Goal: Find specific page/section: Find specific page/section

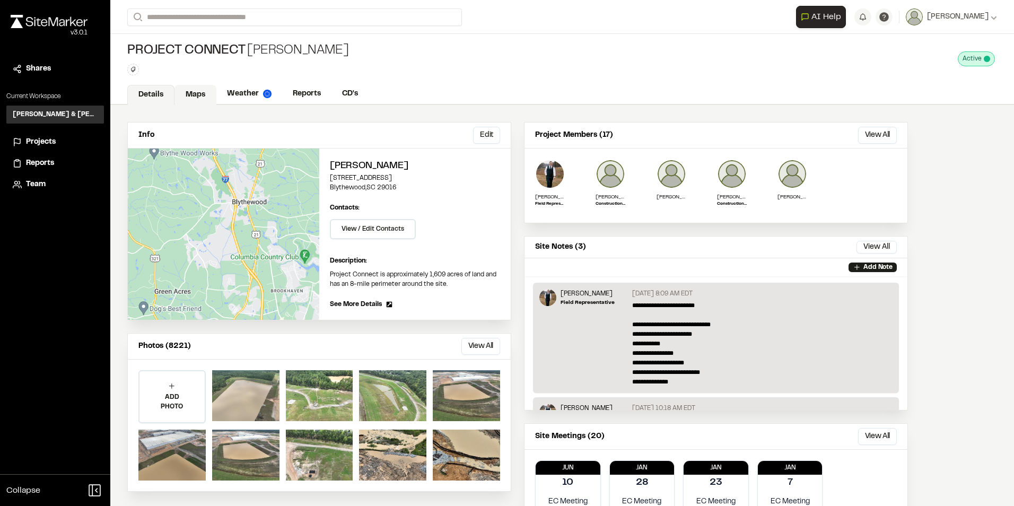
click at [194, 92] on link "Maps" at bounding box center [196, 95] width 42 height 20
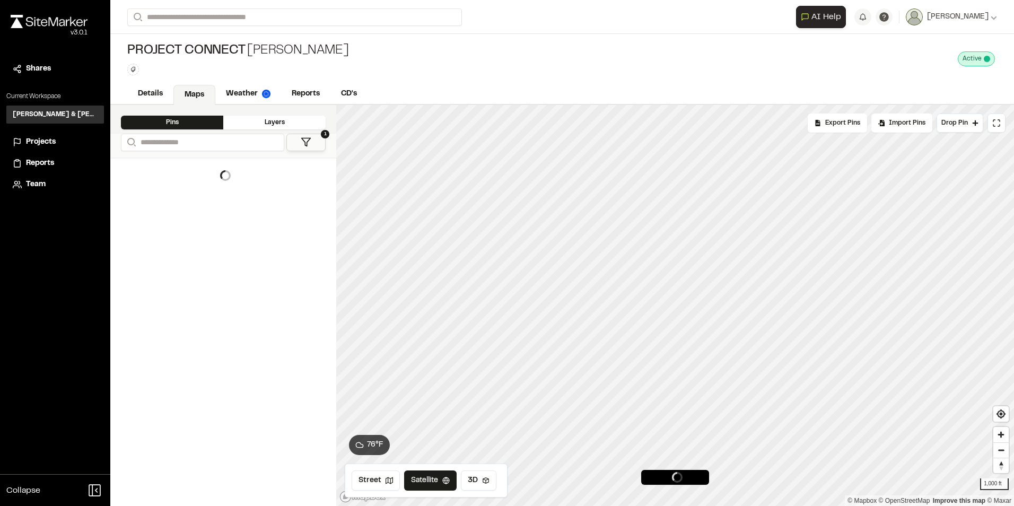
click at [276, 119] on div "Layers" at bounding box center [274, 123] width 102 height 14
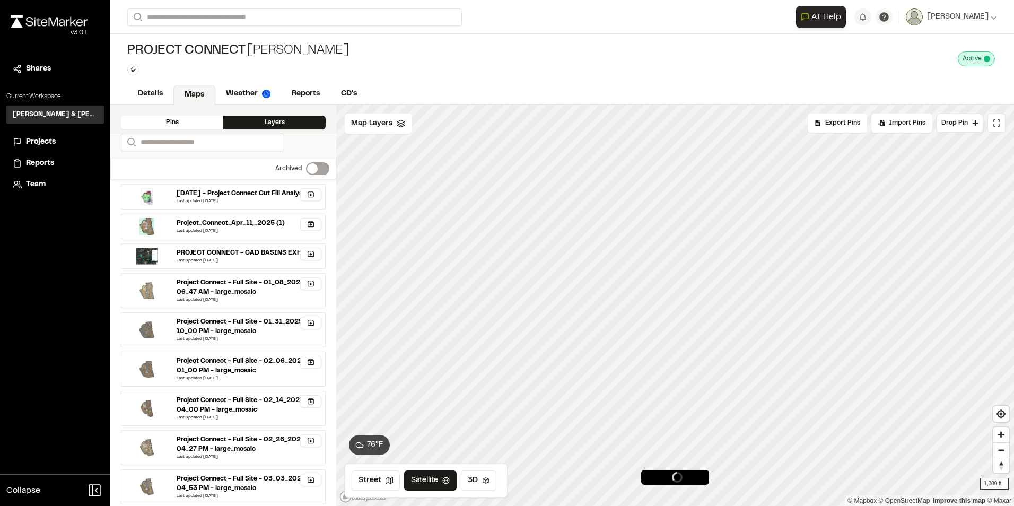
click at [182, 122] on div "Pins" at bounding box center [172, 123] width 102 height 14
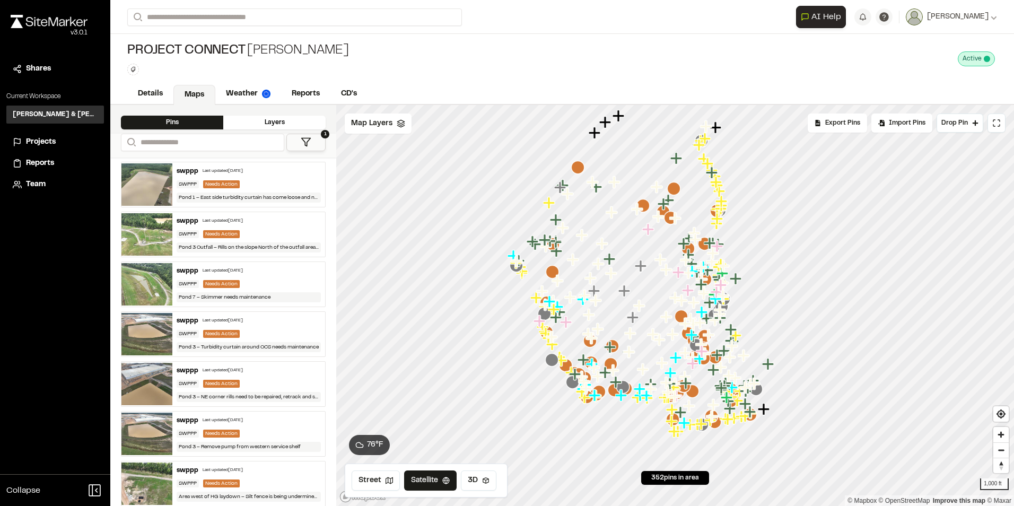
click at [309, 134] on button "1" at bounding box center [305, 143] width 39 height 18
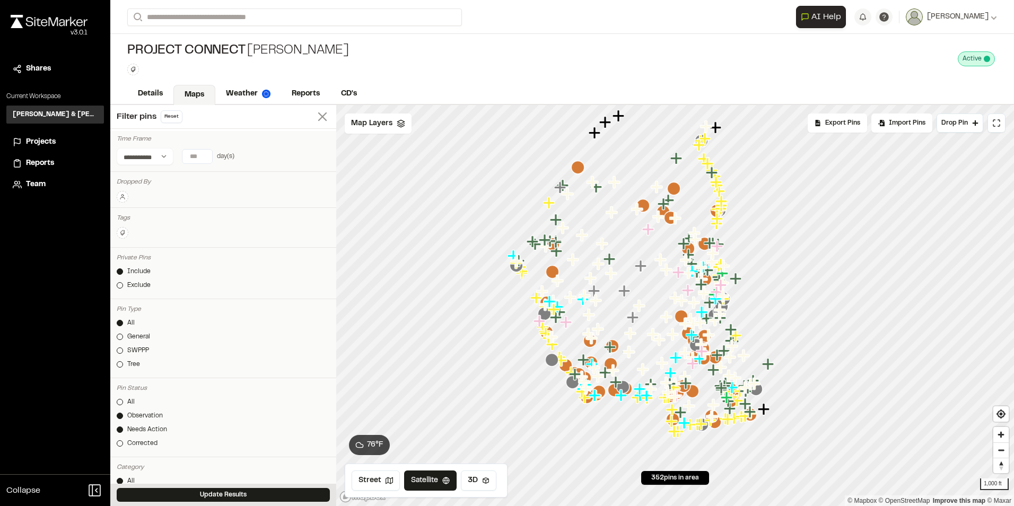
click at [315, 118] on icon at bounding box center [322, 116] width 15 height 15
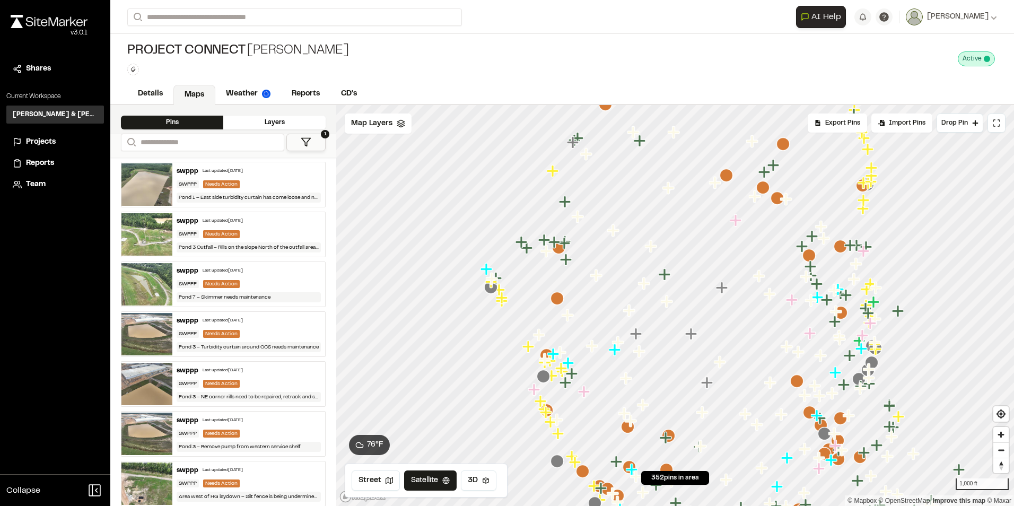
click at [257, 120] on div "Layers" at bounding box center [274, 123] width 102 height 14
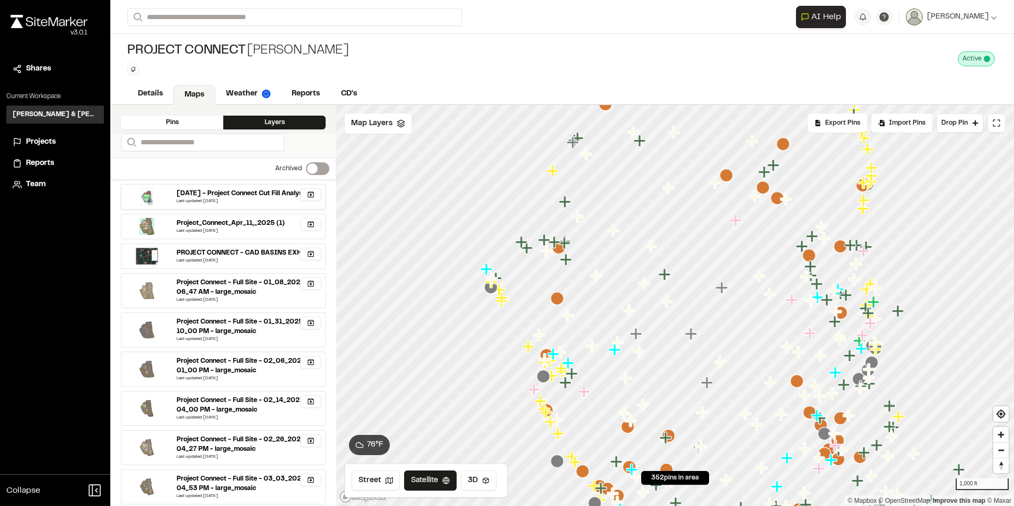
click at [262, 198] on div "[DATE] - Project Connect Cut Fill Analysis" at bounding box center [242, 194] width 130 height 10
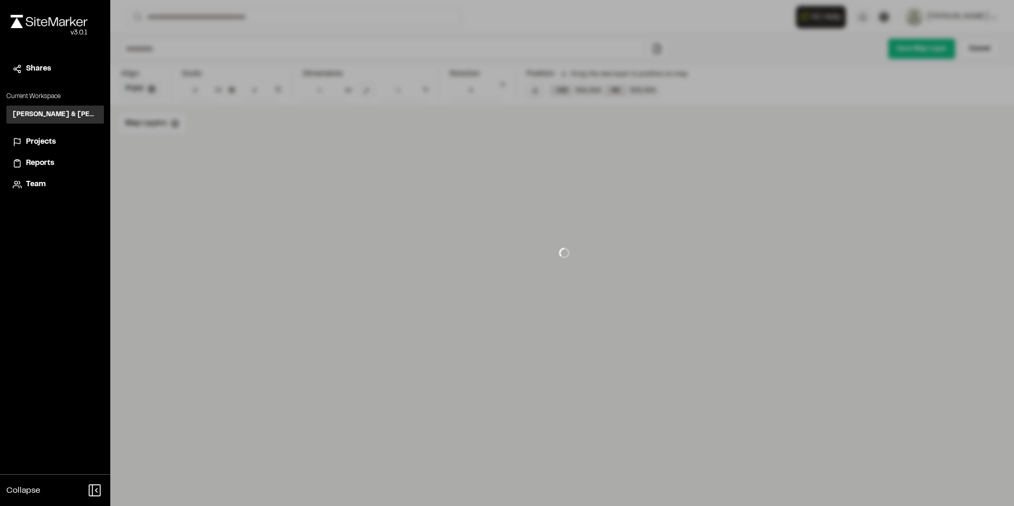
type input "**********"
type input "***"
type input "****"
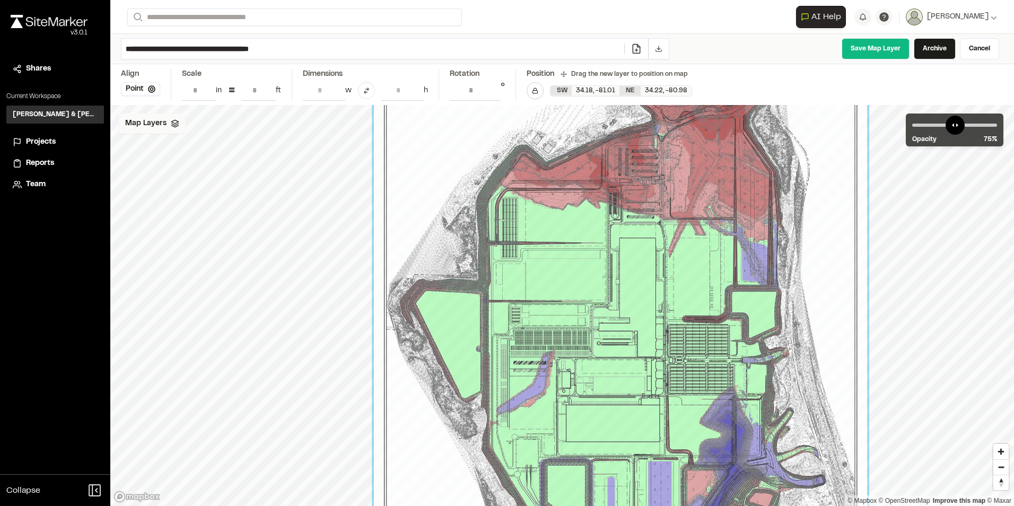
click at [164, 123] on span "Map Layers" at bounding box center [145, 124] width 41 height 12
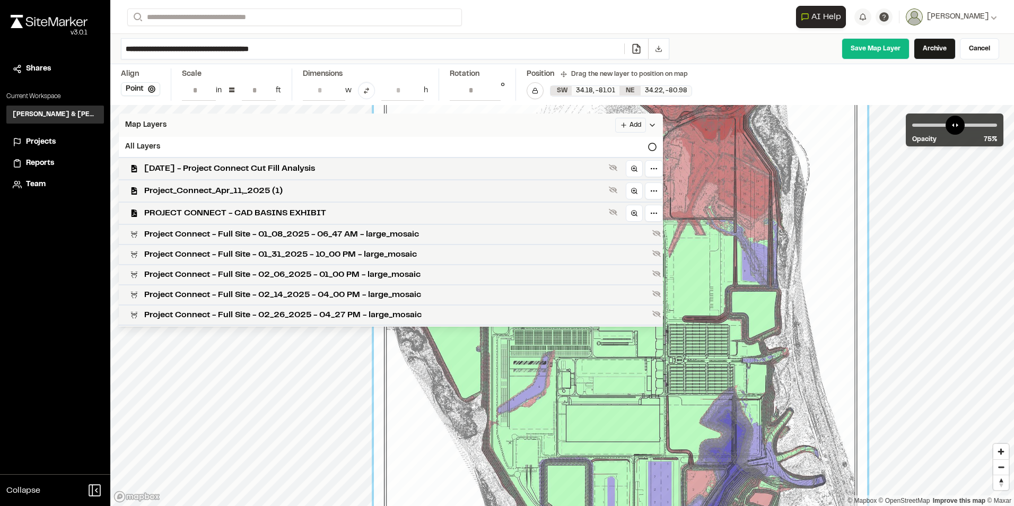
click at [138, 123] on span "Map Layers" at bounding box center [145, 125] width 41 height 12
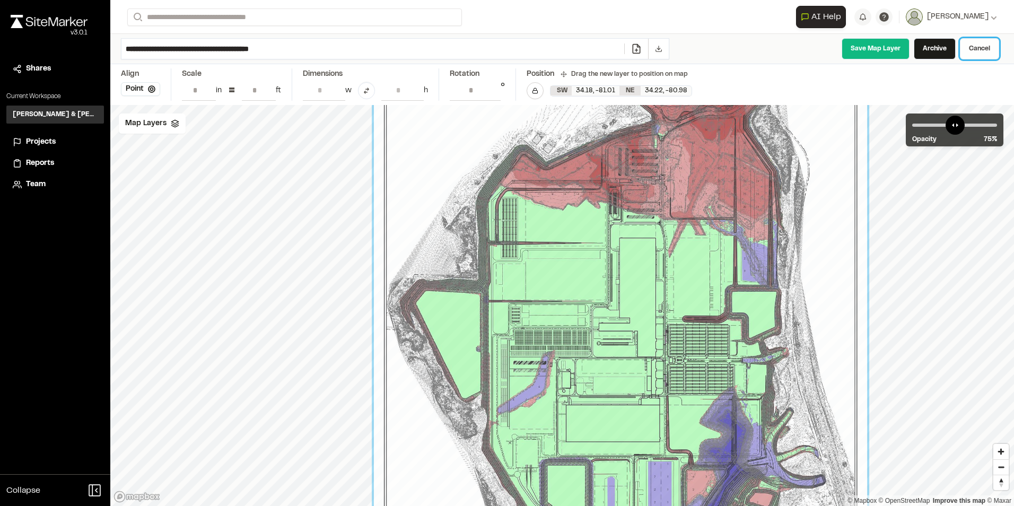
click at [983, 49] on link "Cancel" at bounding box center [979, 48] width 39 height 21
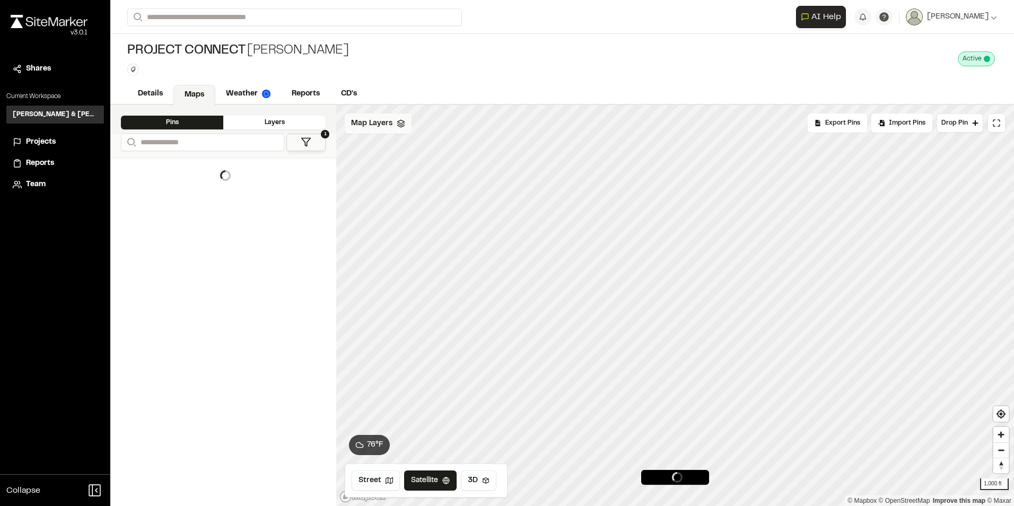
click at [381, 130] on div "Map Layers" at bounding box center [378, 124] width 67 height 20
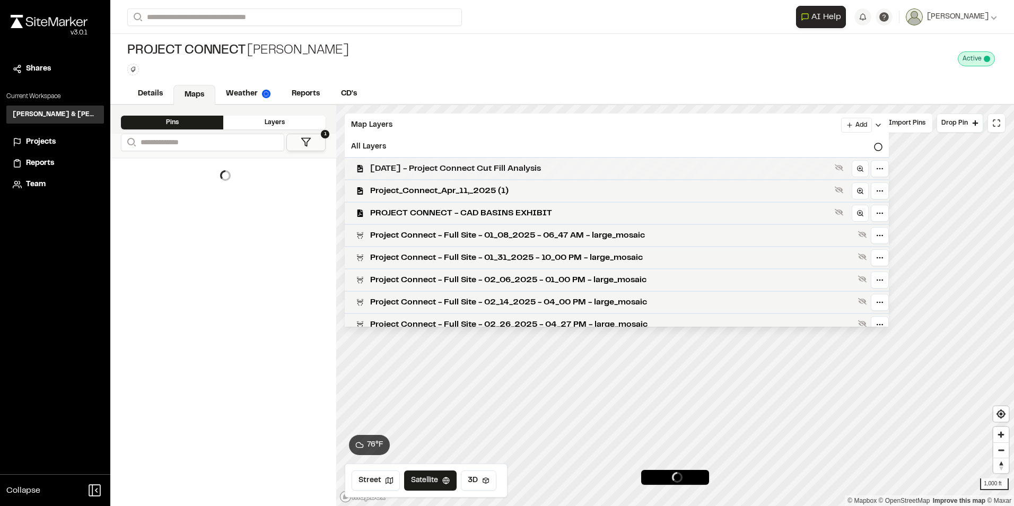
click at [410, 164] on span "[DATE] - Project Connect Cut Fill Analysis" at bounding box center [600, 168] width 460 height 13
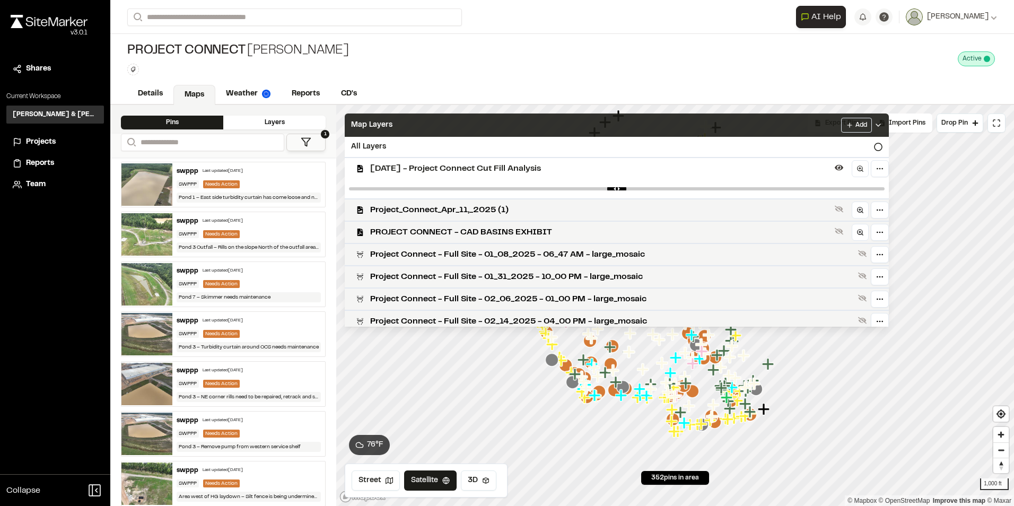
click at [371, 118] on div "Map Layers Add" at bounding box center [617, 125] width 544 height 23
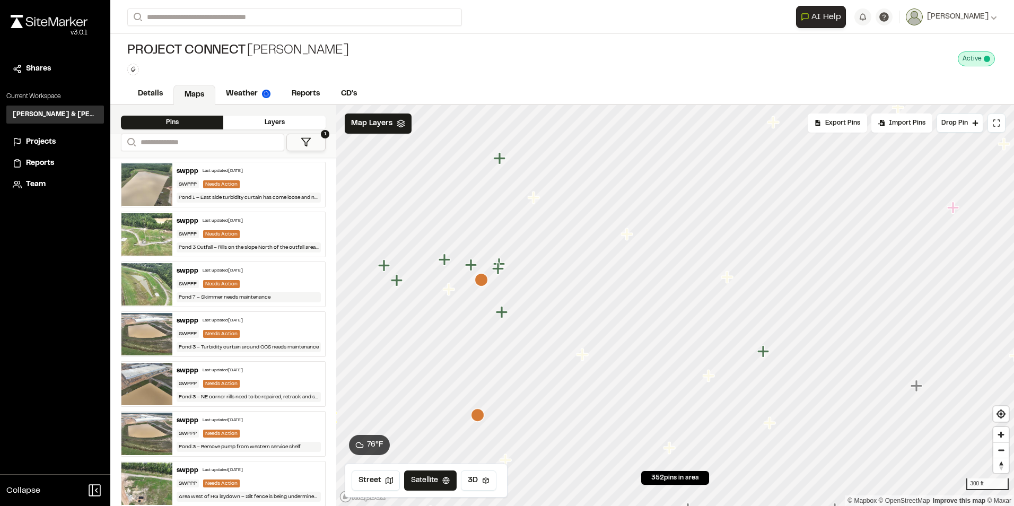
click at [471, 264] on icon "Map marker" at bounding box center [471, 265] width 12 height 12
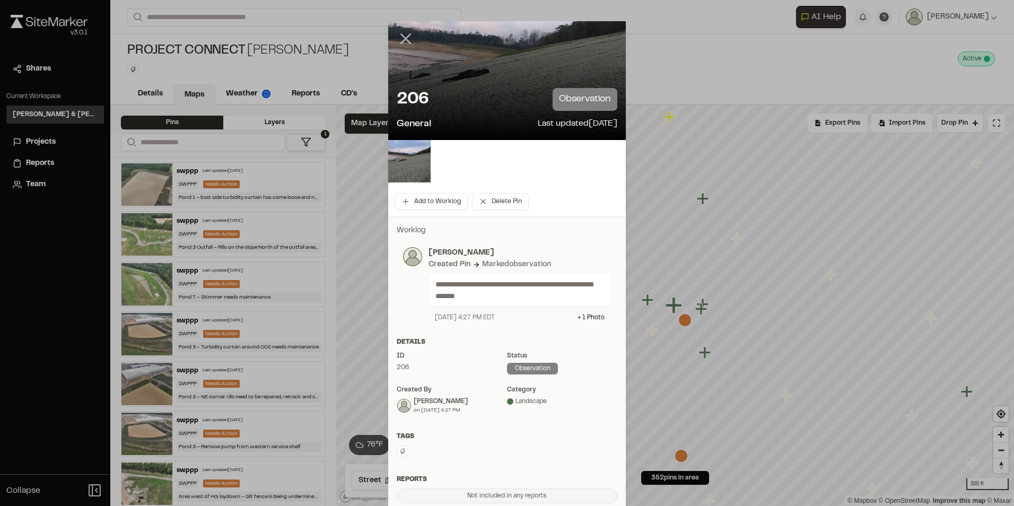
click at [399, 43] on icon at bounding box center [406, 39] width 18 height 18
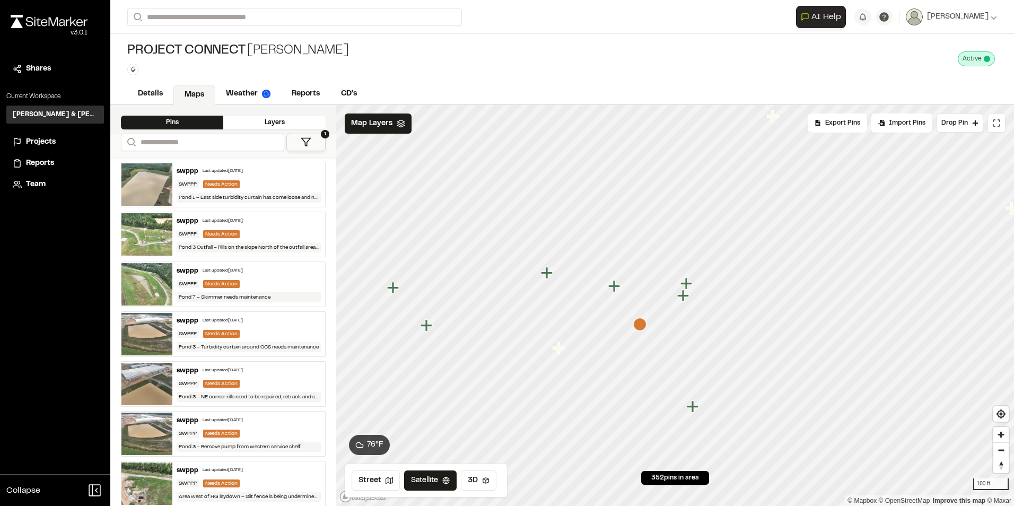
click at [681, 301] on icon "Map marker" at bounding box center [684, 296] width 14 height 14
click at [682, 292] on icon "Map marker" at bounding box center [678, 293] width 12 height 12
click at [678, 432] on icon "Map marker" at bounding box center [682, 429] width 14 height 14
click at [530, 171] on icon "Map marker" at bounding box center [529, 172] width 12 height 12
click at [301, 137] on icon at bounding box center [306, 142] width 11 height 11
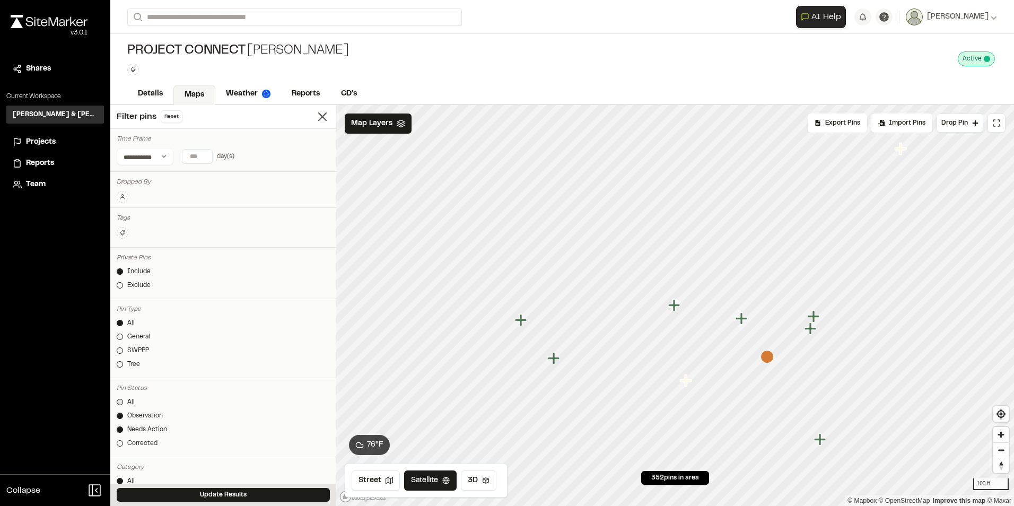
click at [120, 398] on link "All" at bounding box center [223, 402] width 213 height 10
click at [218, 492] on button "Update Results" at bounding box center [223, 495] width 213 height 14
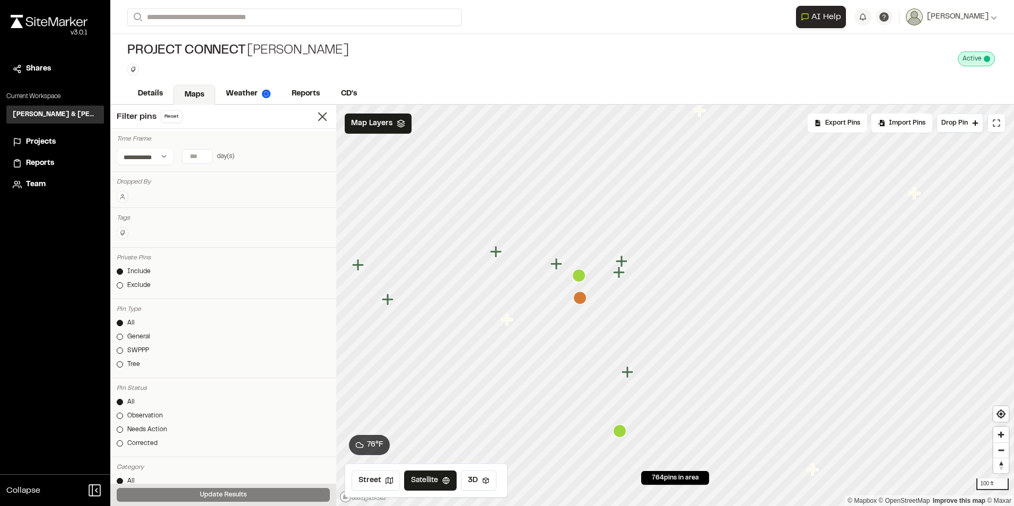
click at [579, 283] on icon "Map marker" at bounding box center [579, 276] width 14 height 14
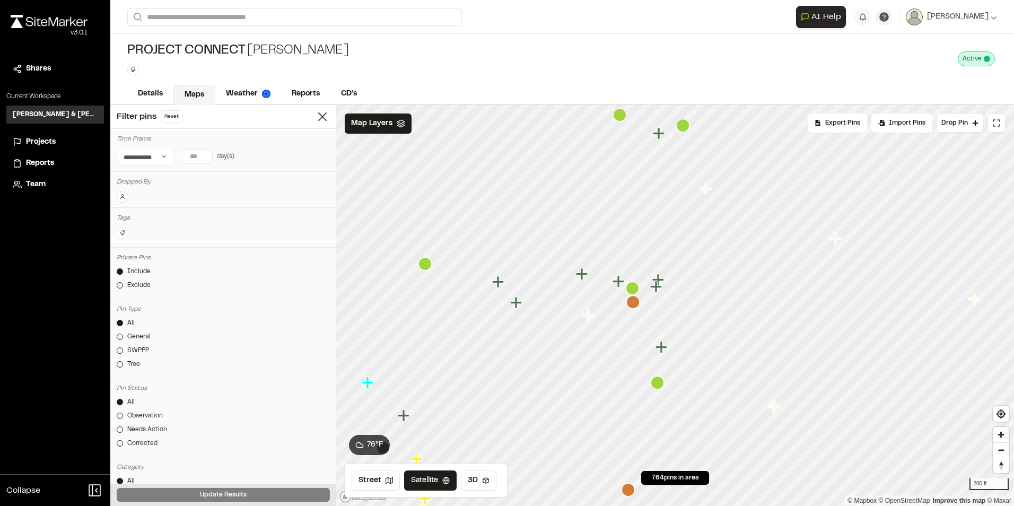
click at [656, 384] on icon "Map marker" at bounding box center [657, 382] width 13 height 13
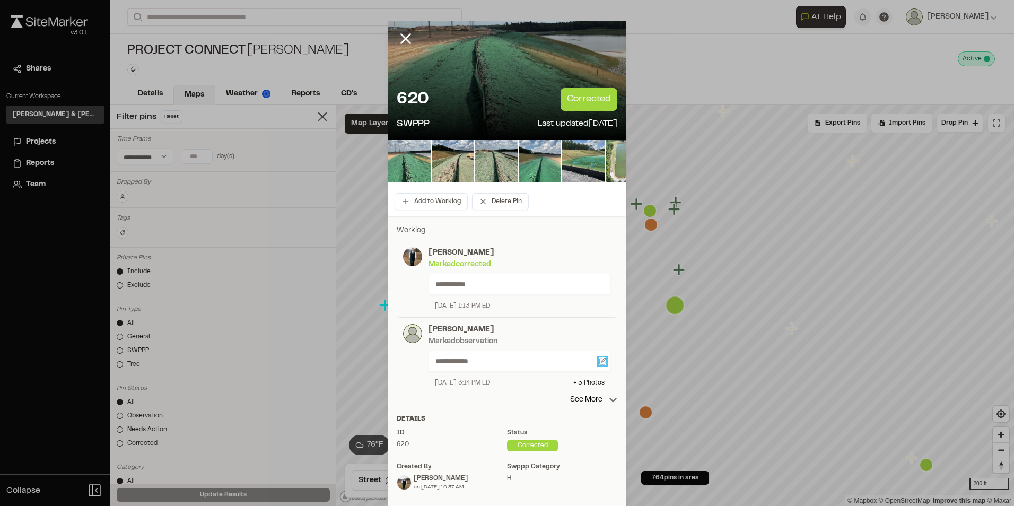
click at [602, 359] on icon at bounding box center [604, 360] width 4 height 4
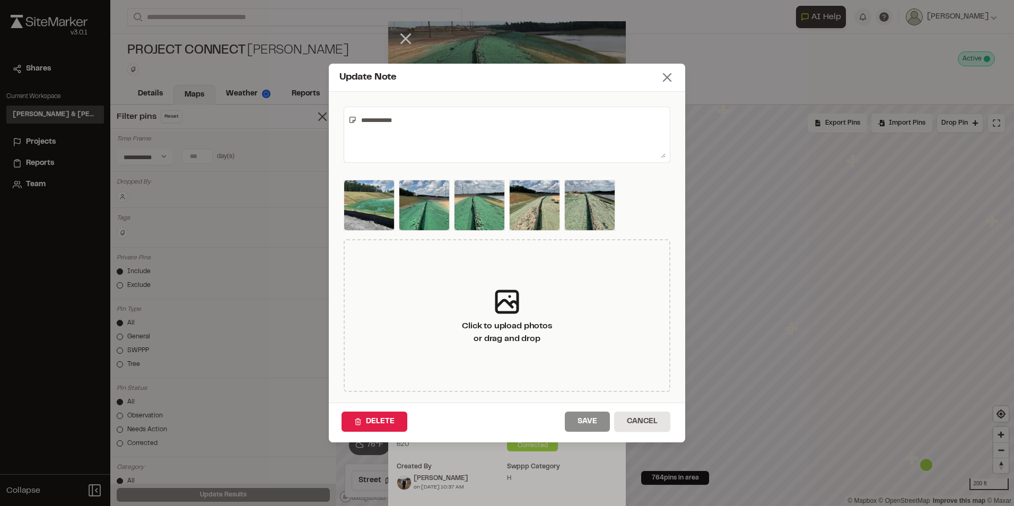
click at [667, 72] on icon at bounding box center [667, 77] width 15 height 15
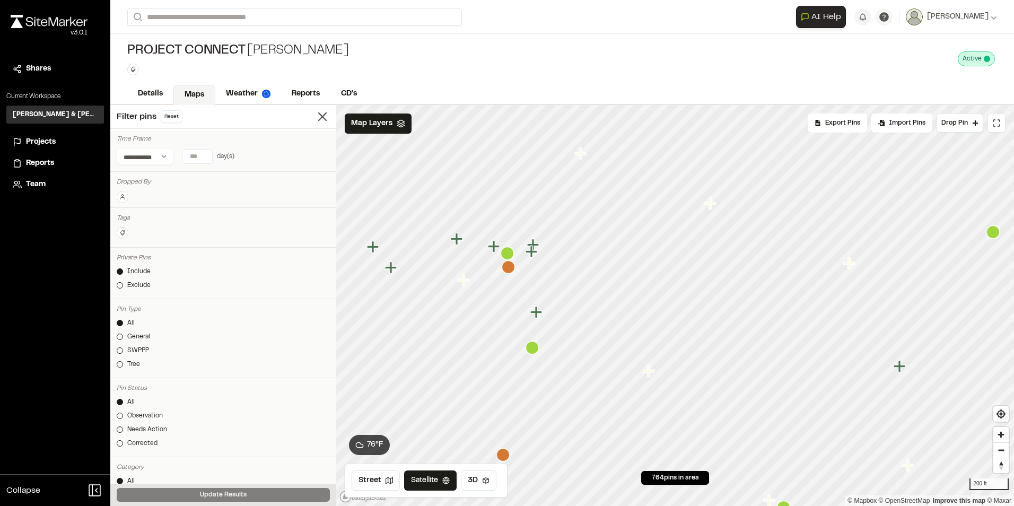
click at [511, 252] on icon "Map marker" at bounding box center [507, 253] width 13 height 13
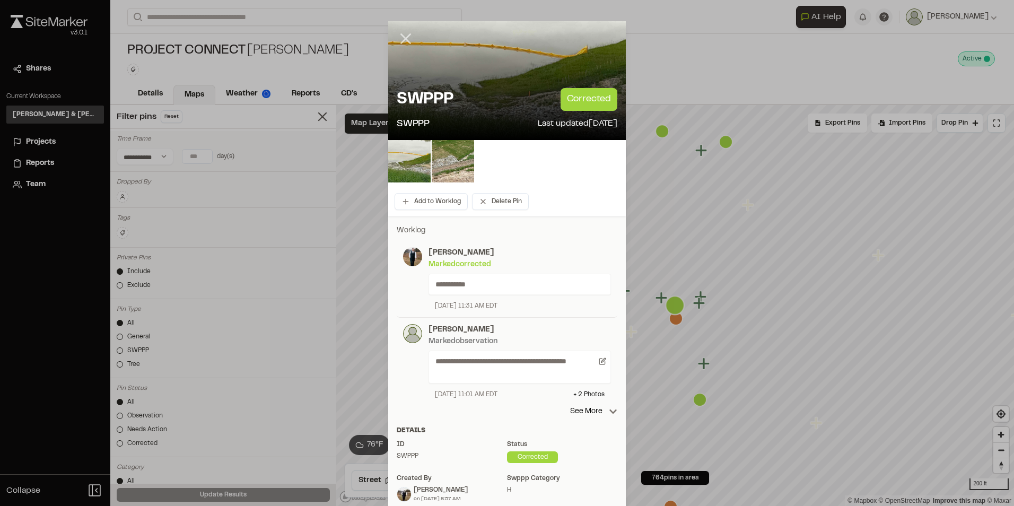
click at [398, 37] on icon at bounding box center [406, 39] width 18 height 18
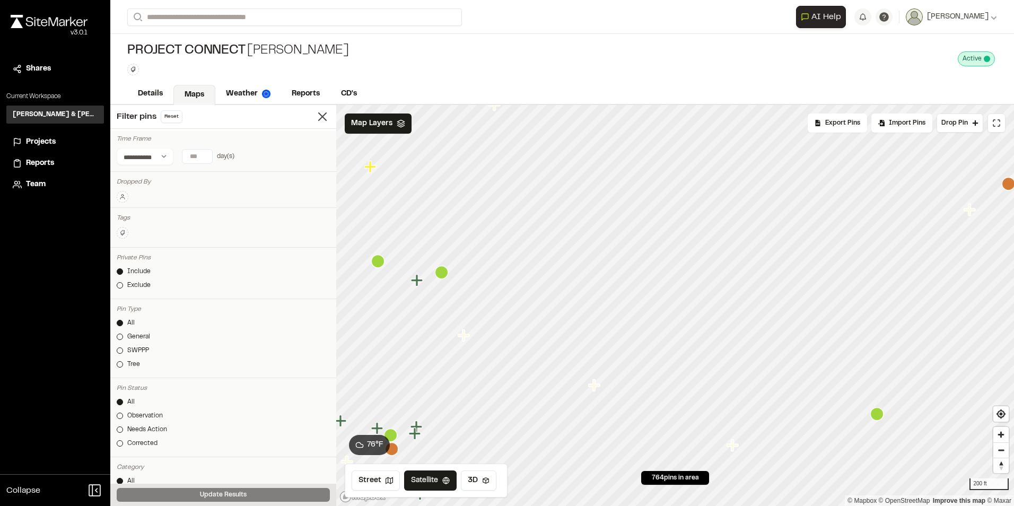
click at [445, 272] on icon "Map marker" at bounding box center [441, 272] width 13 height 13
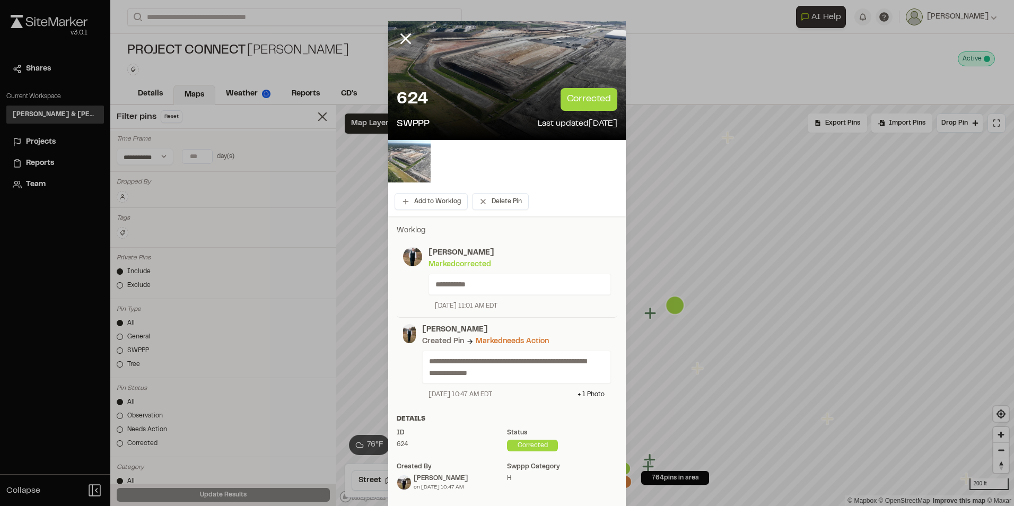
click at [411, 167] on img at bounding box center [409, 161] width 42 height 42
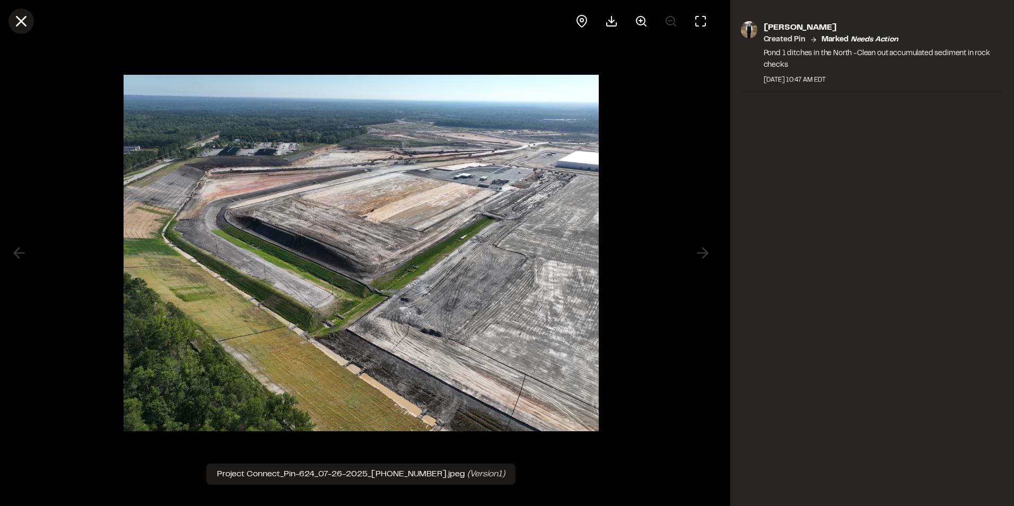
click at [30, 23] on icon at bounding box center [21, 21] width 18 height 18
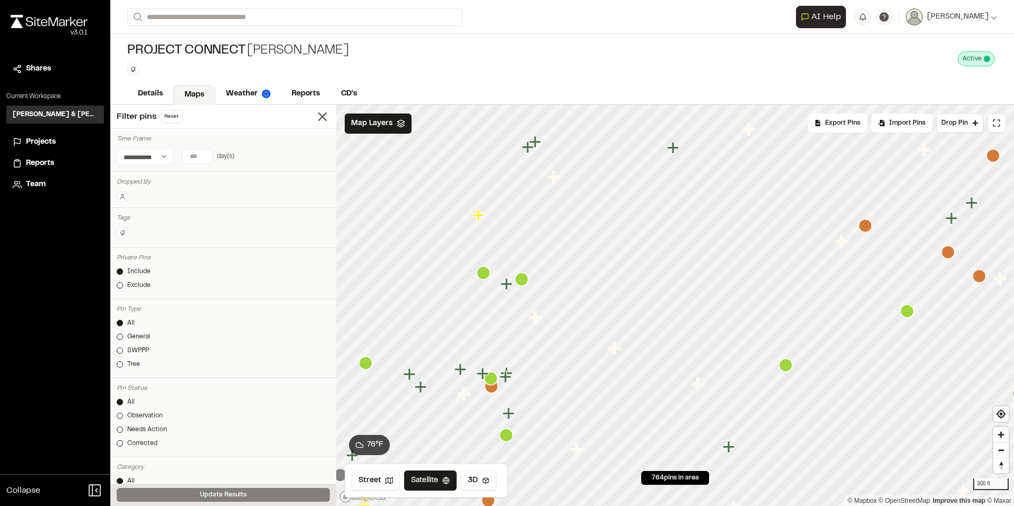
click at [784, 365] on icon "Map marker" at bounding box center [785, 365] width 13 height 13
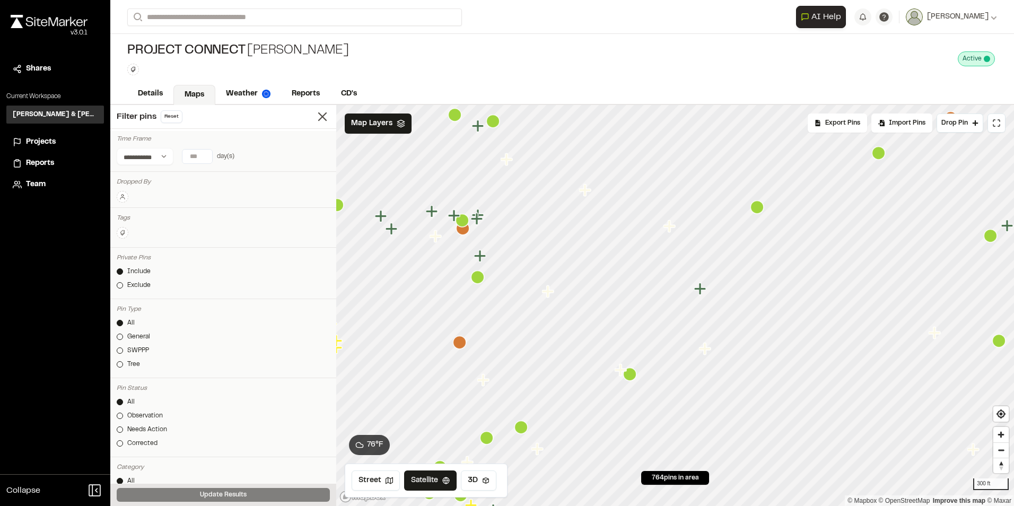
click at [631, 380] on icon "Map marker" at bounding box center [629, 374] width 13 height 13
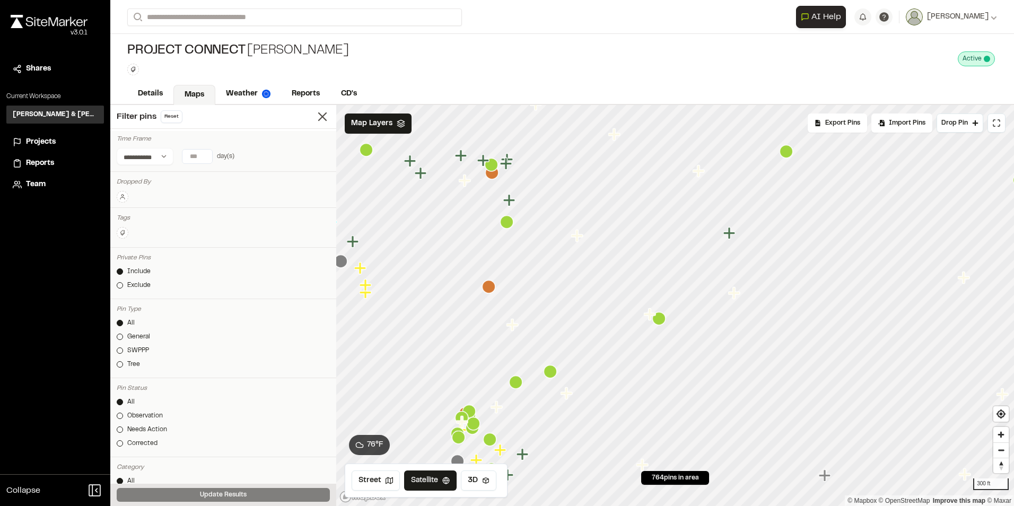
click at [577, 235] on icon "Map marker" at bounding box center [577, 236] width 12 height 12
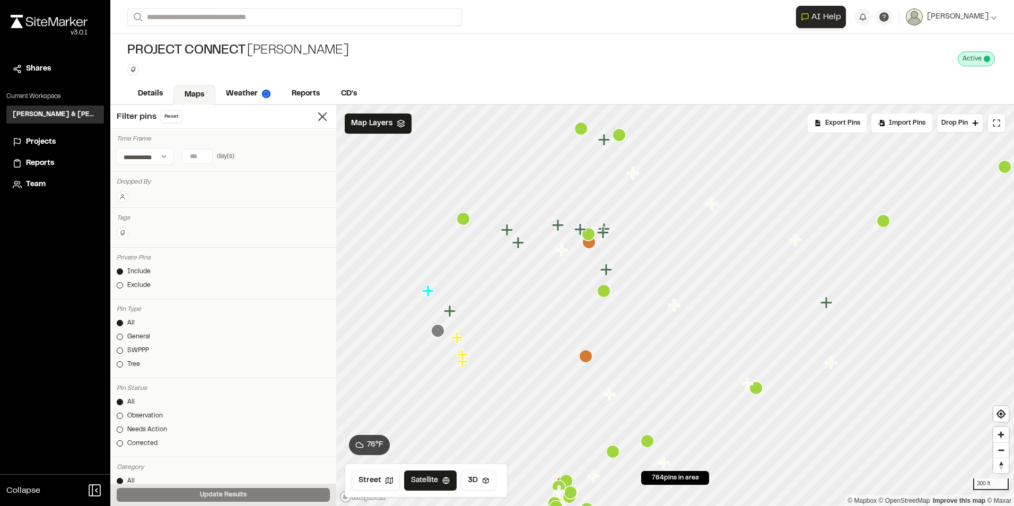
click at [606, 291] on icon "Map marker" at bounding box center [603, 290] width 13 height 13
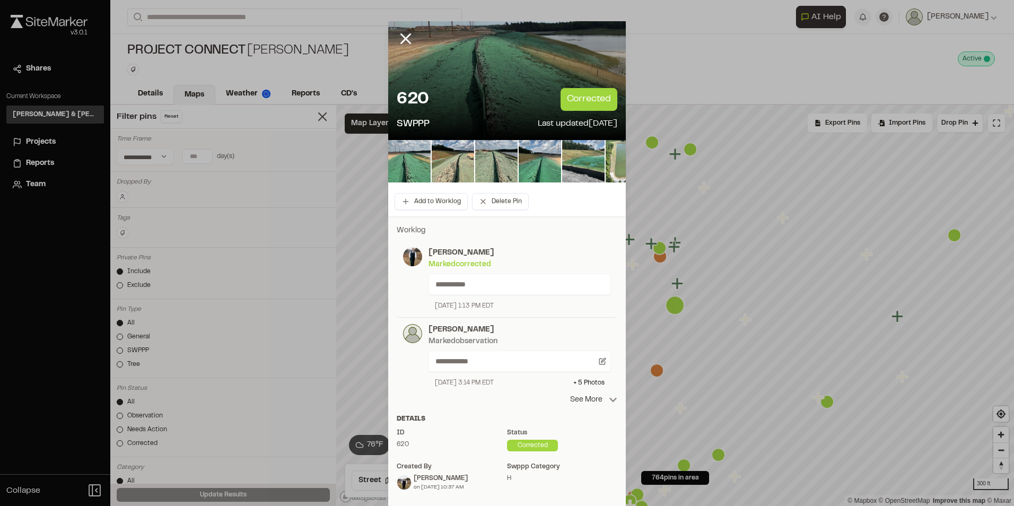
click at [591, 400] on p "See More" at bounding box center [593, 400] width 47 height 12
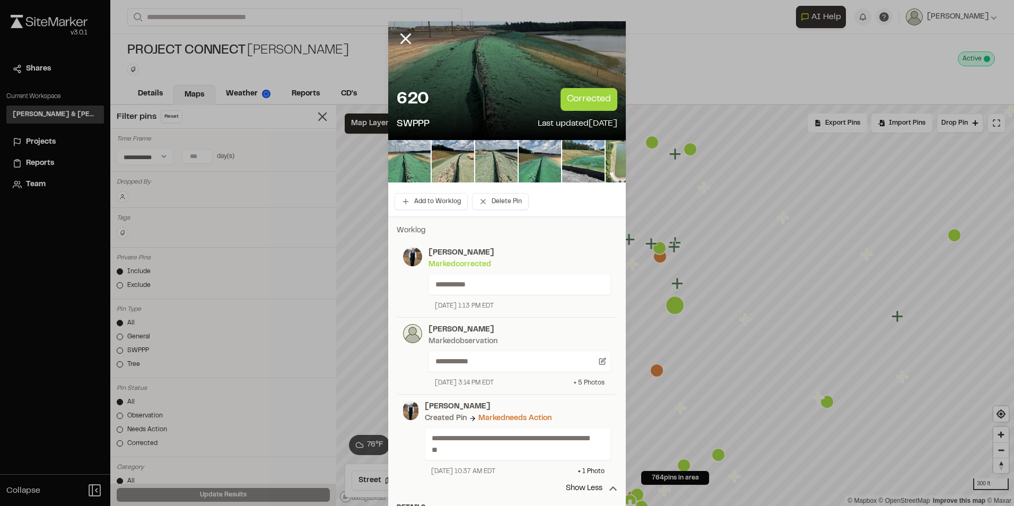
click at [586, 380] on div "+ 5 Photo s" at bounding box center [588, 383] width 31 height 10
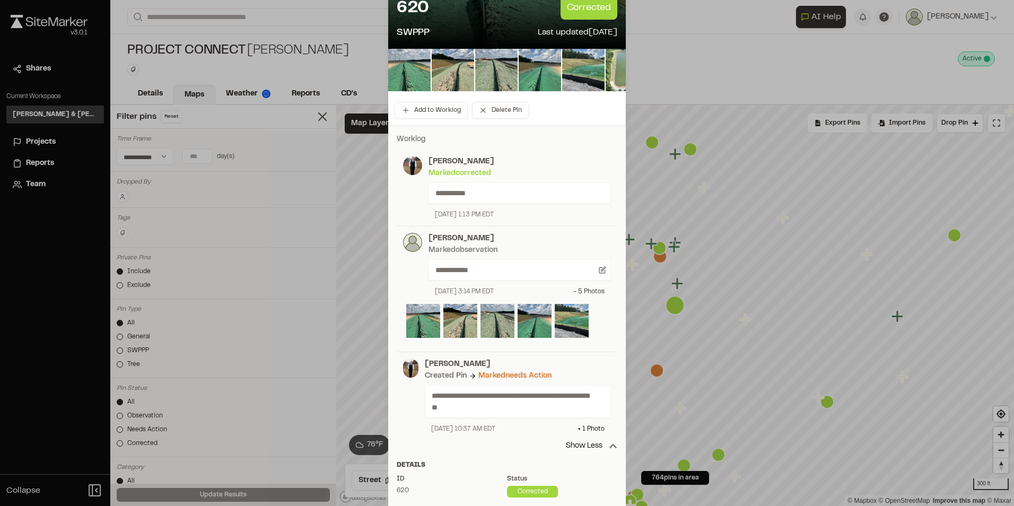
scroll to position [212, 0]
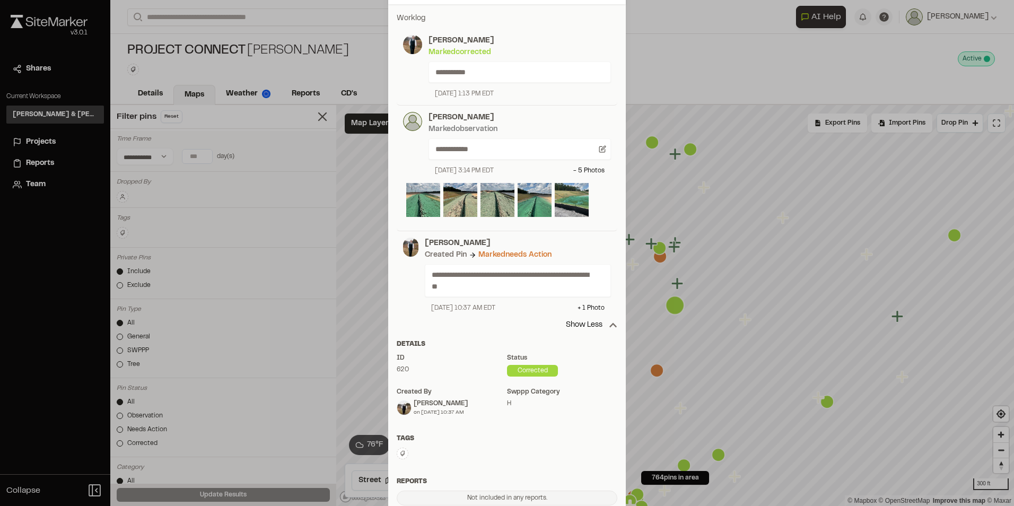
click at [581, 301] on div "**********" at bounding box center [515, 275] width 193 height 75
click at [584, 307] on div "+ 1 Photo" at bounding box center [591, 308] width 27 height 10
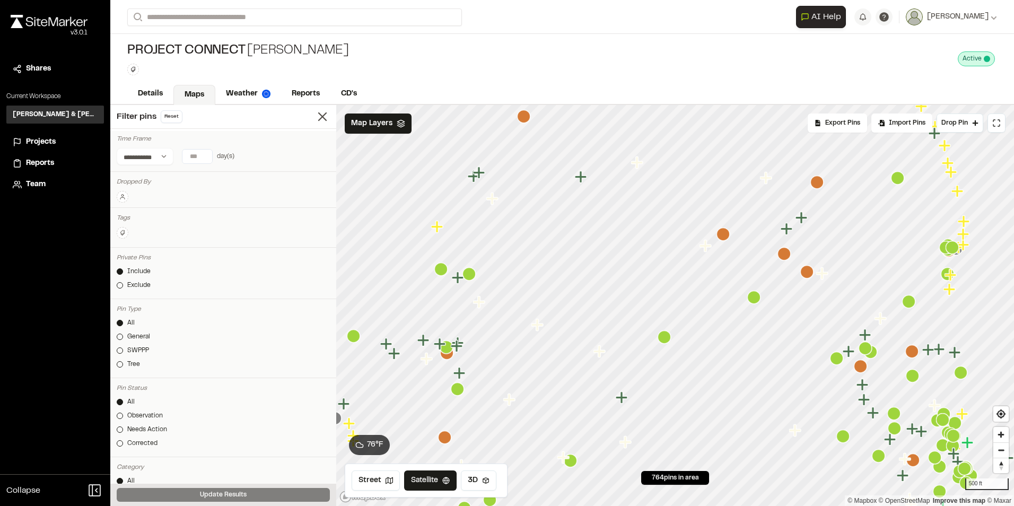
click at [582, 178] on icon "Map marker" at bounding box center [581, 177] width 12 height 12
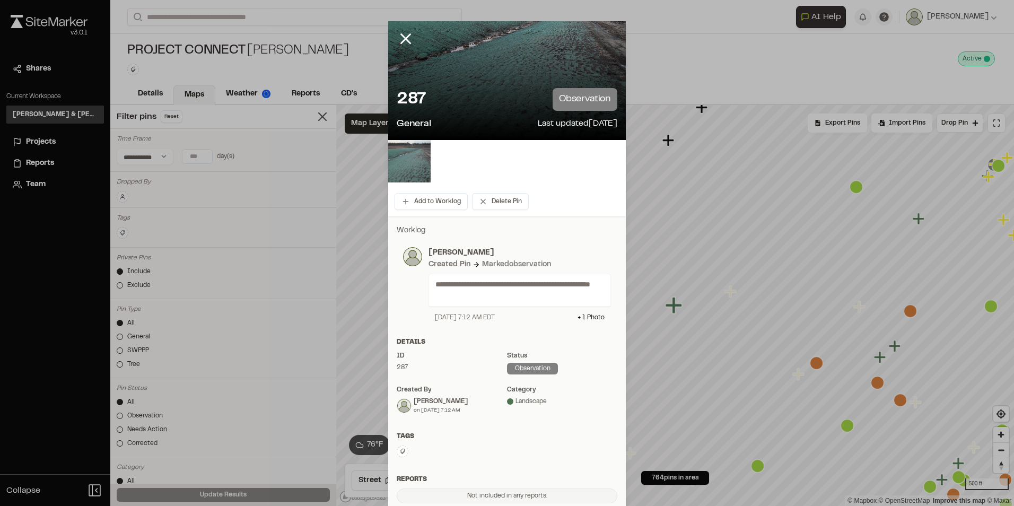
click at [407, 163] on img at bounding box center [409, 161] width 42 height 42
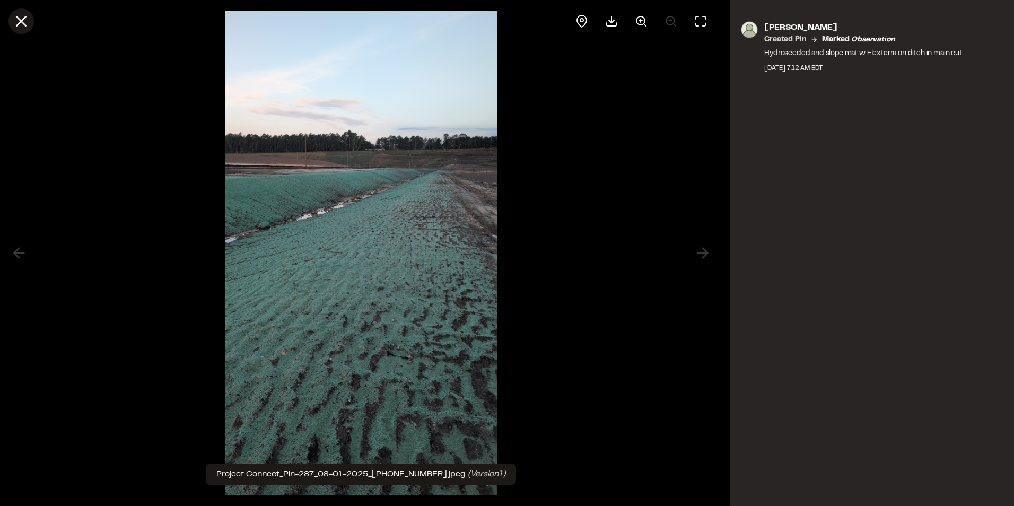
click at [21, 23] on line at bounding box center [21, 21] width 9 height 9
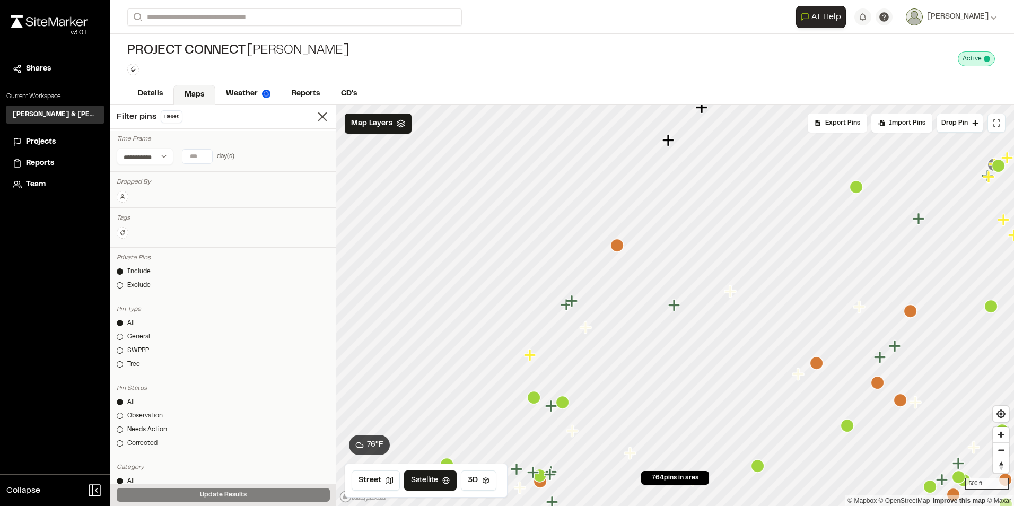
click at [572, 302] on icon "Map marker" at bounding box center [572, 301] width 12 height 12
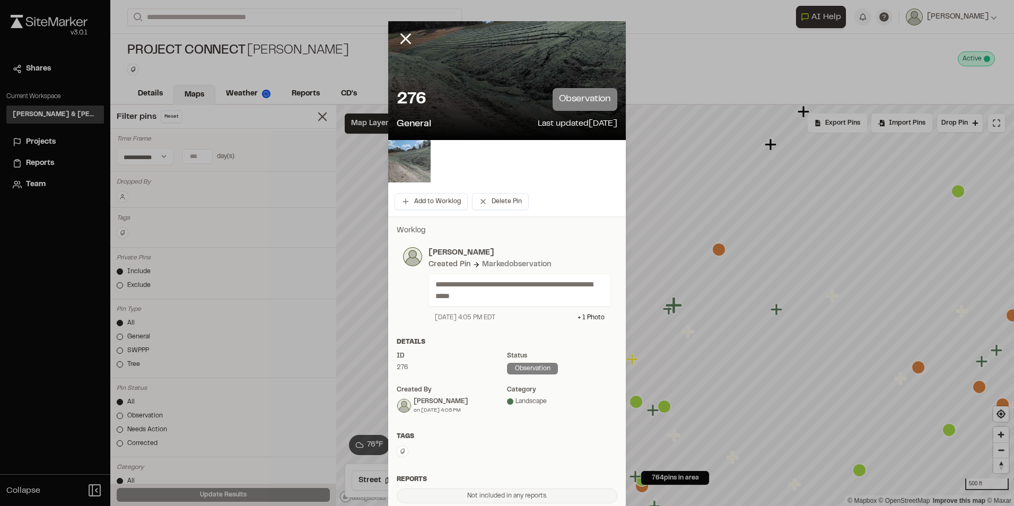
click at [414, 161] on img at bounding box center [409, 161] width 42 height 42
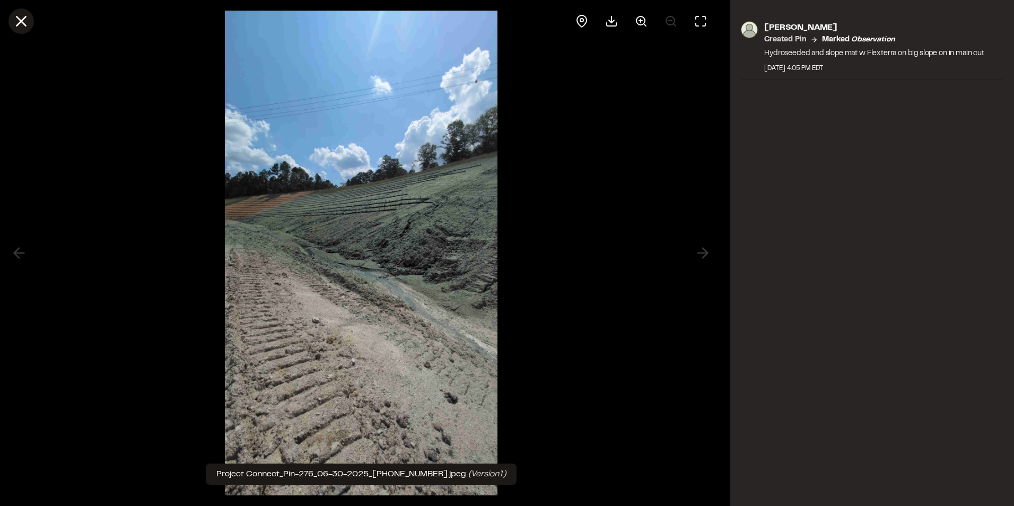
click at [28, 23] on icon at bounding box center [21, 21] width 18 height 18
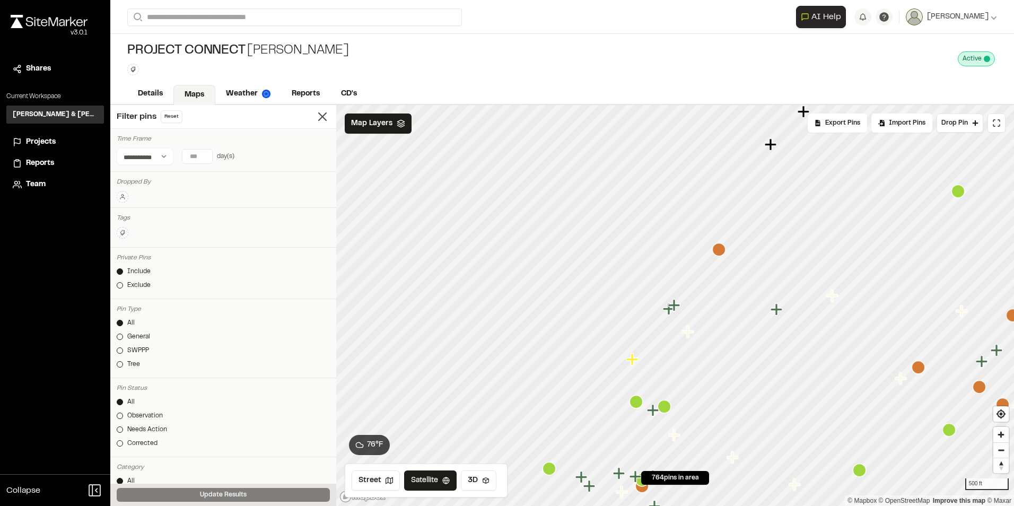
click at [668, 314] on icon "Map marker" at bounding box center [669, 309] width 12 height 12
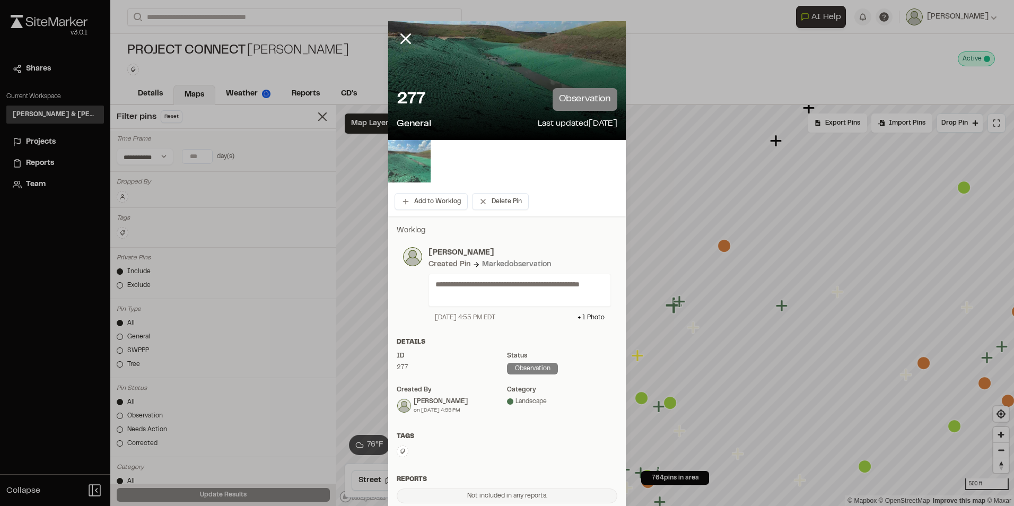
click at [412, 167] on img at bounding box center [409, 161] width 42 height 42
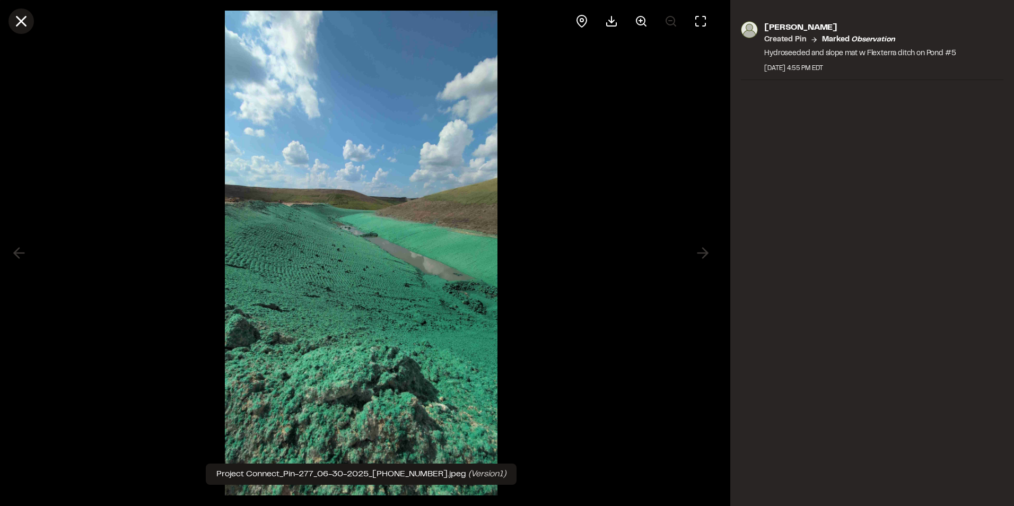
click at [14, 18] on icon at bounding box center [21, 21] width 18 height 18
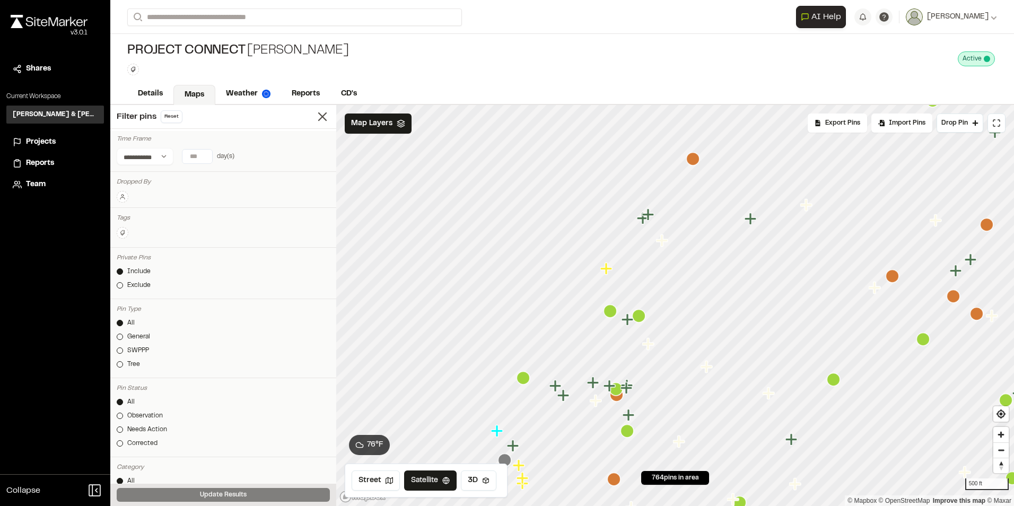
click at [610, 270] on icon "Map marker" at bounding box center [606, 269] width 12 height 12
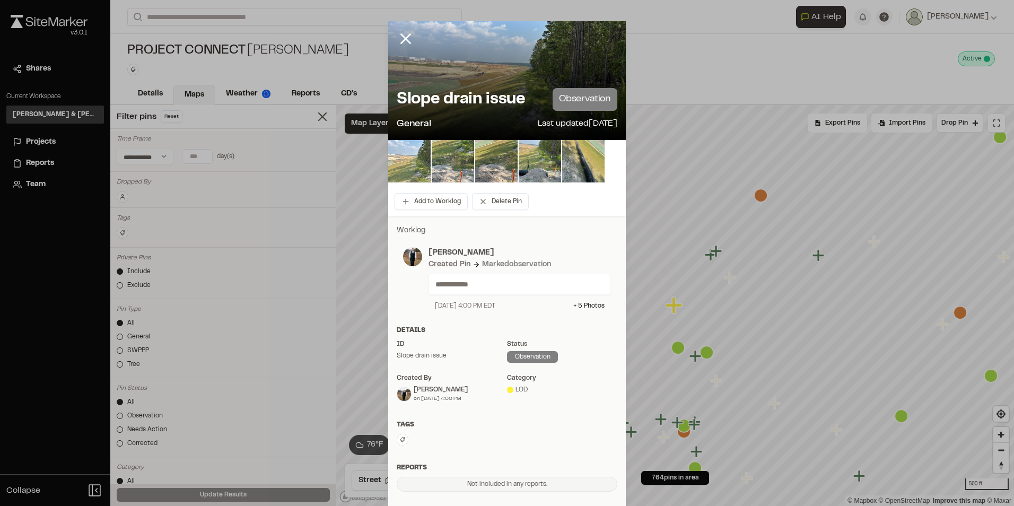
click at [405, 163] on img at bounding box center [409, 161] width 42 height 42
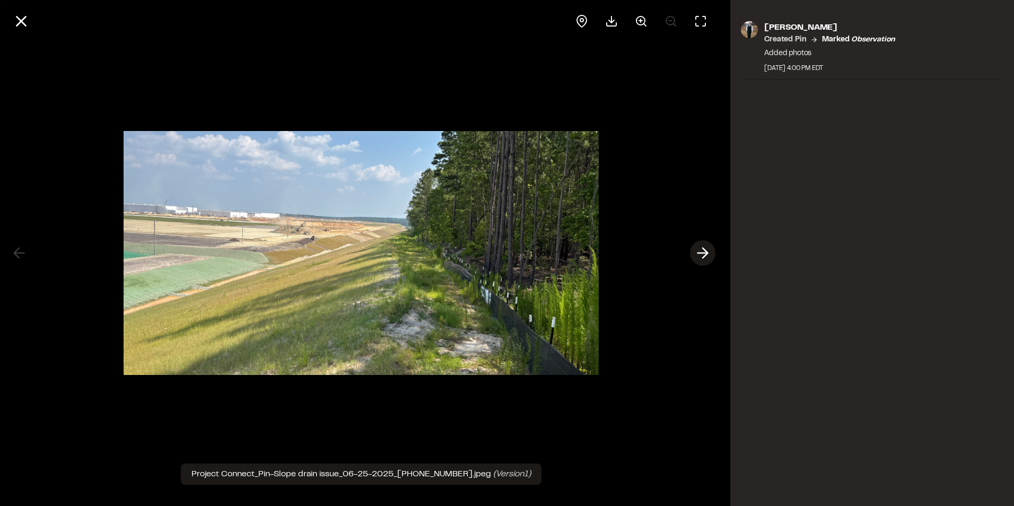
click at [710, 253] on icon at bounding box center [702, 253] width 17 height 18
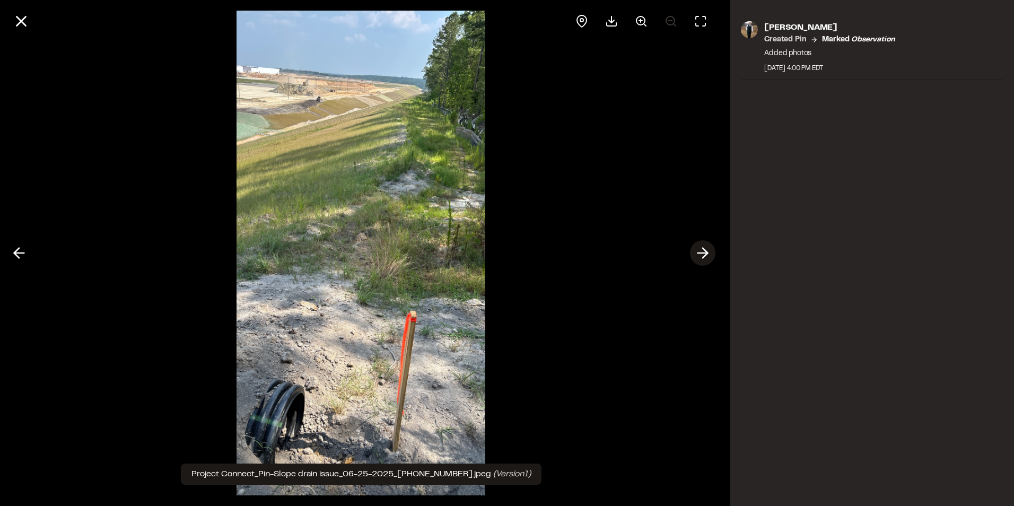
click at [709, 253] on icon at bounding box center [702, 253] width 17 height 18
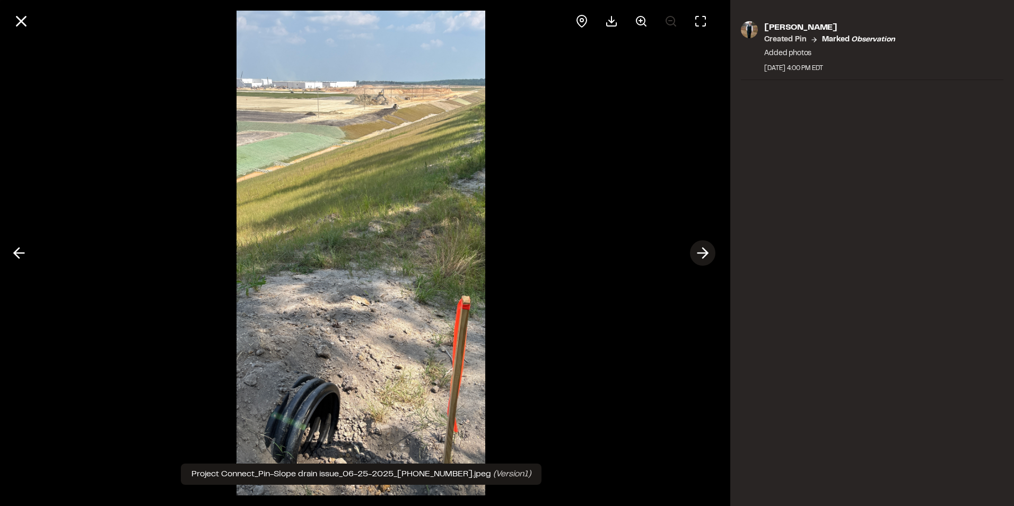
click at [709, 253] on icon at bounding box center [702, 253] width 17 height 18
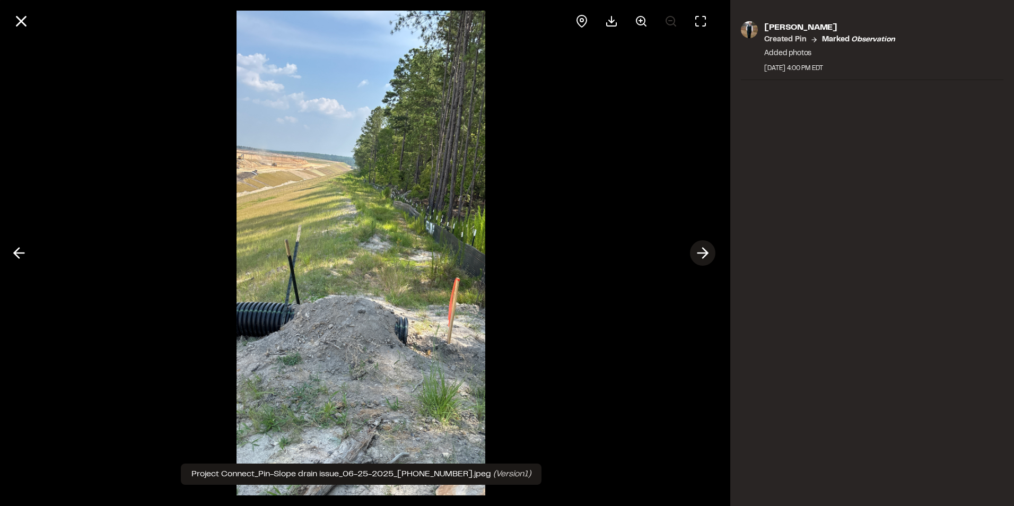
click at [709, 253] on icon at bounding box center [702, 253] width 17 height 18
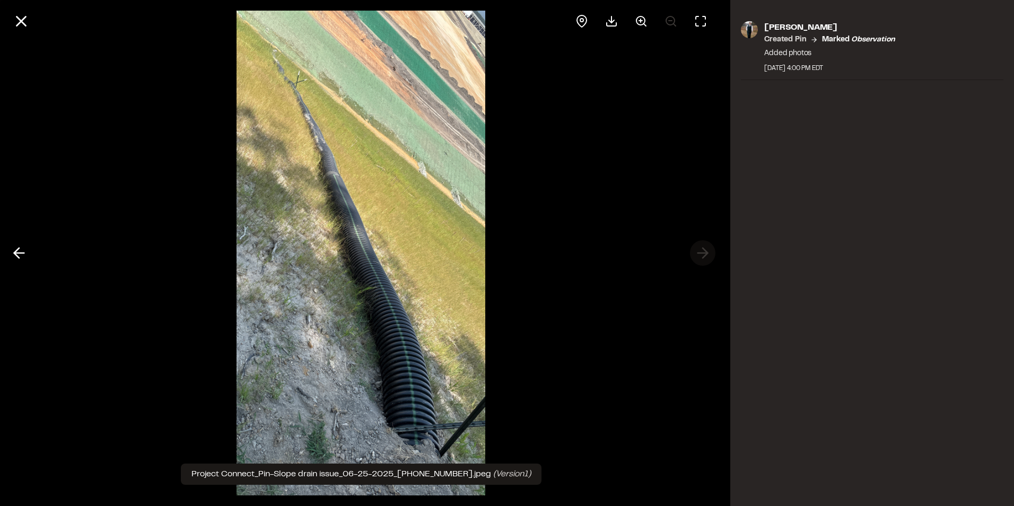
click at [709, 253] on div at bounding box center [361, 253] width 722 height 506
click at [23, 249] on icon at bounding box center [19, 253] width 17 height 18
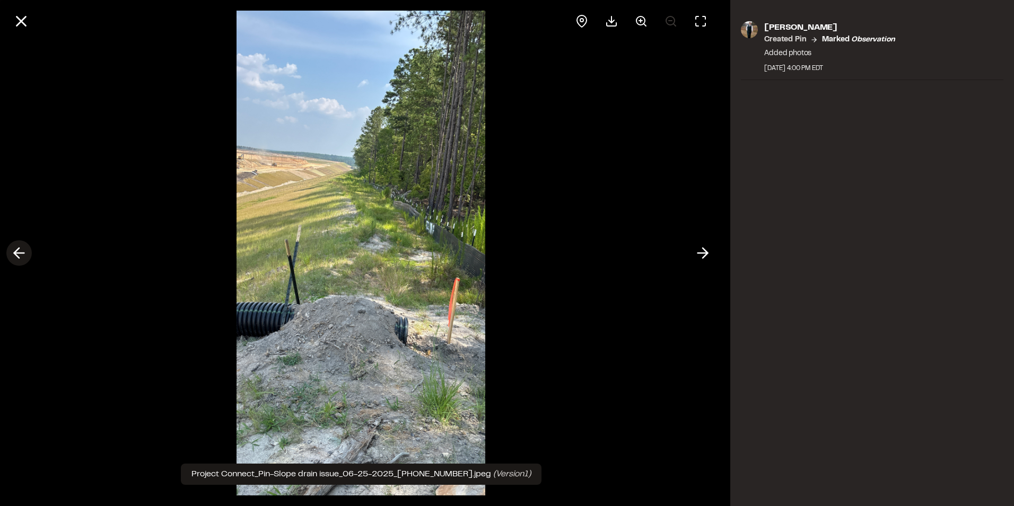
click at [23, 249] on icon at bounding box center [19, 253] width 17 height 18
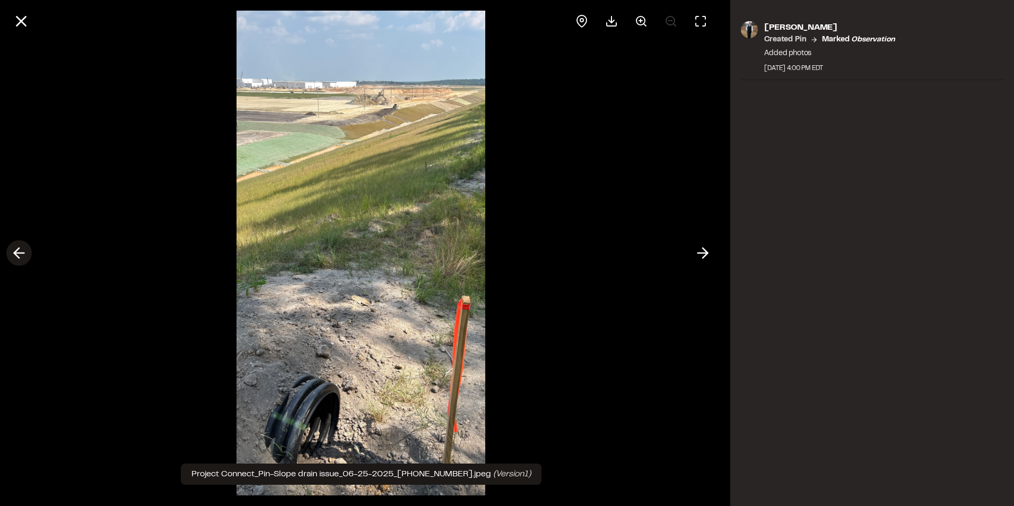
click at [23, 249] on icon at bounding box center [19, 253] width 17 height 18
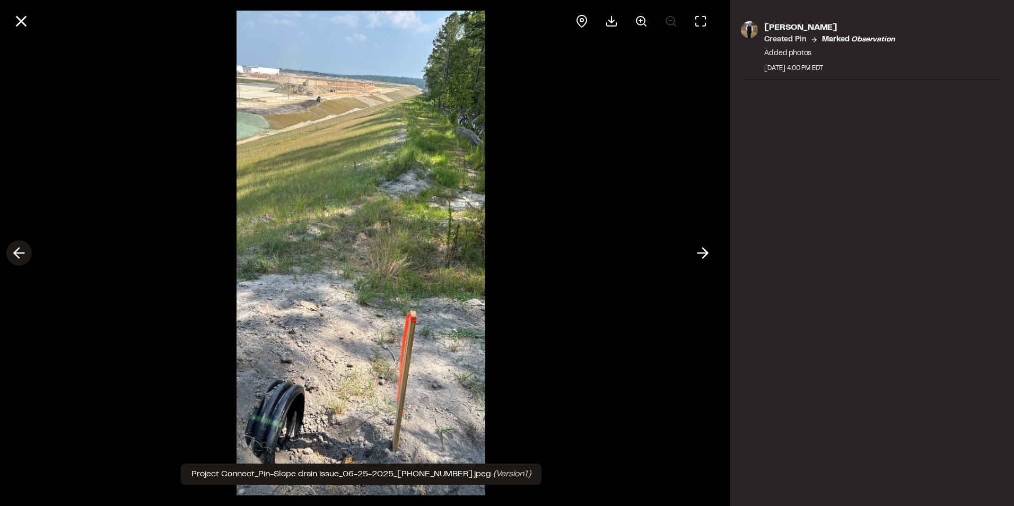
click at [23, 249] on icon at bounding box center [19, 253] width 17 height 18
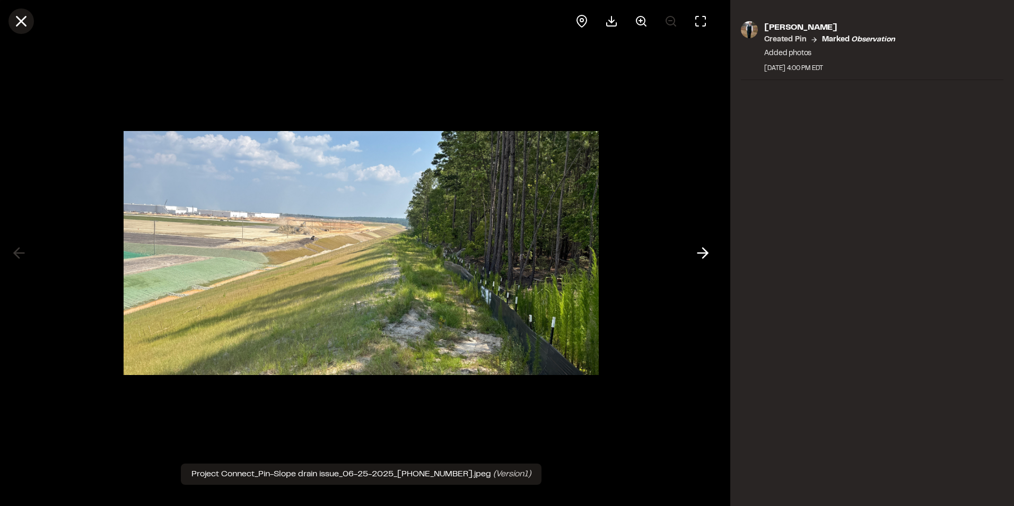
click at [20, 27] on icon at bounding box center [21, 21] width 18 height 18
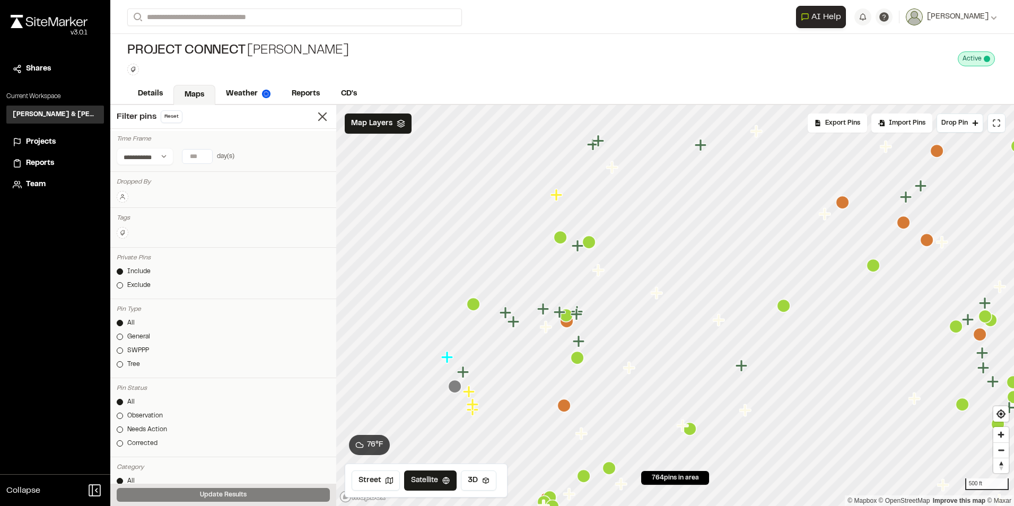
click at [559, 239] on icon "Map marker" at bounding box center [560, 237] width 13 height 13
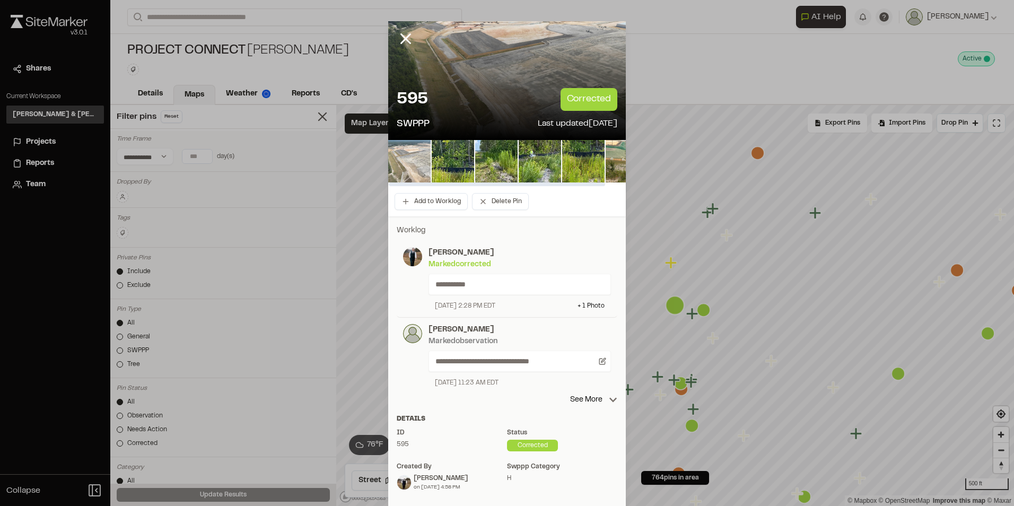
click at [398, 162] on img at bounding box center [409, 161] width 42 height 42
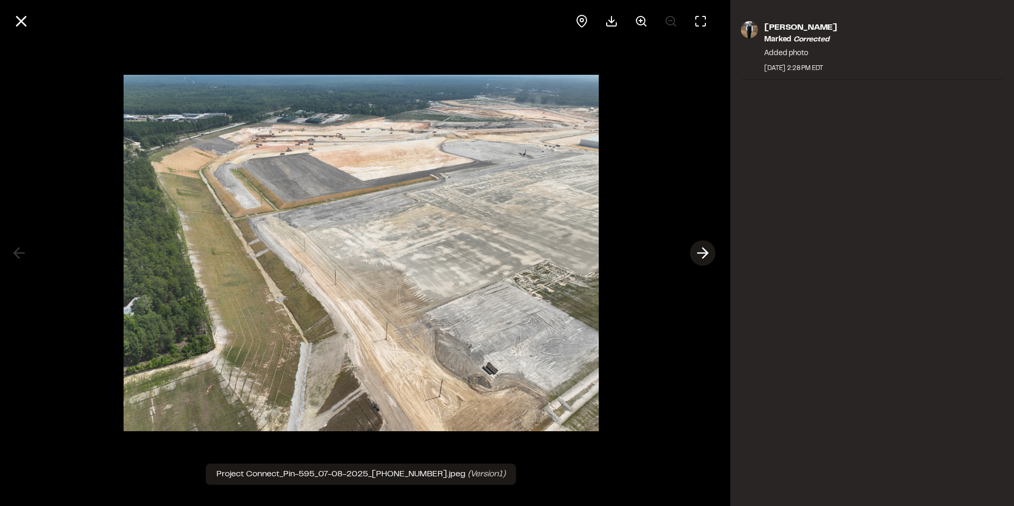
click at [704, 252] on icon at bounding box center [702, 253] width 17 height 18
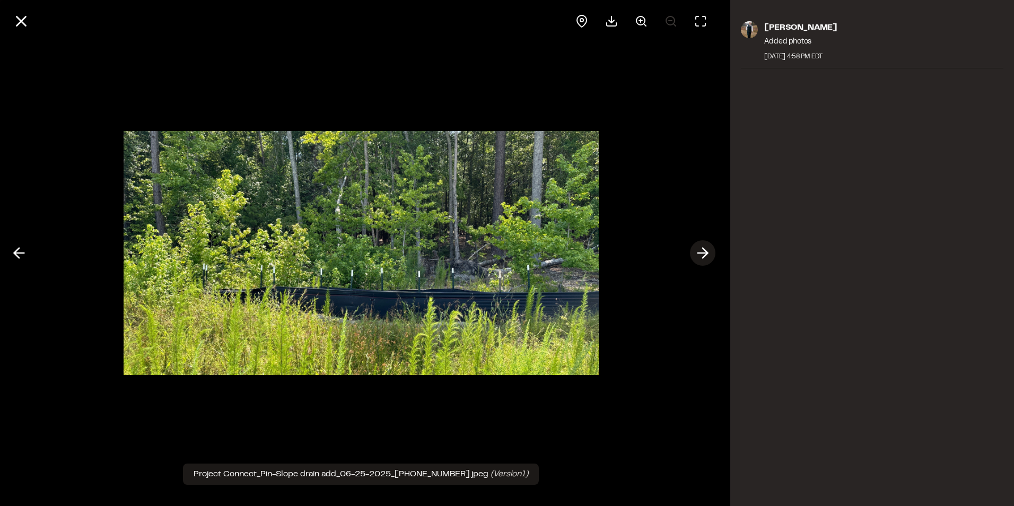
click at [704, 252] on icon at bounding box center [702, 253] width 17 height 18
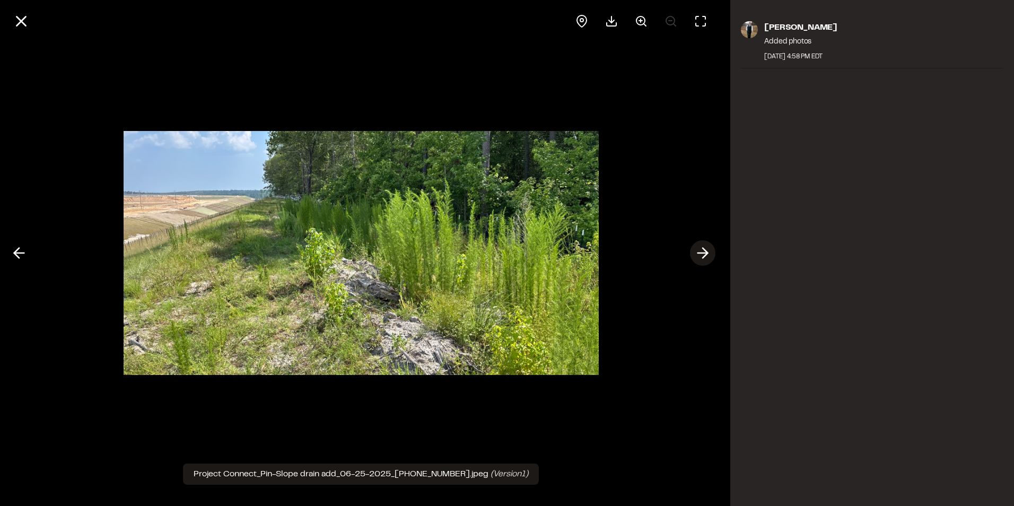
click at [704, 252] on icon at bounding box center [702, 253] width 17 height 18
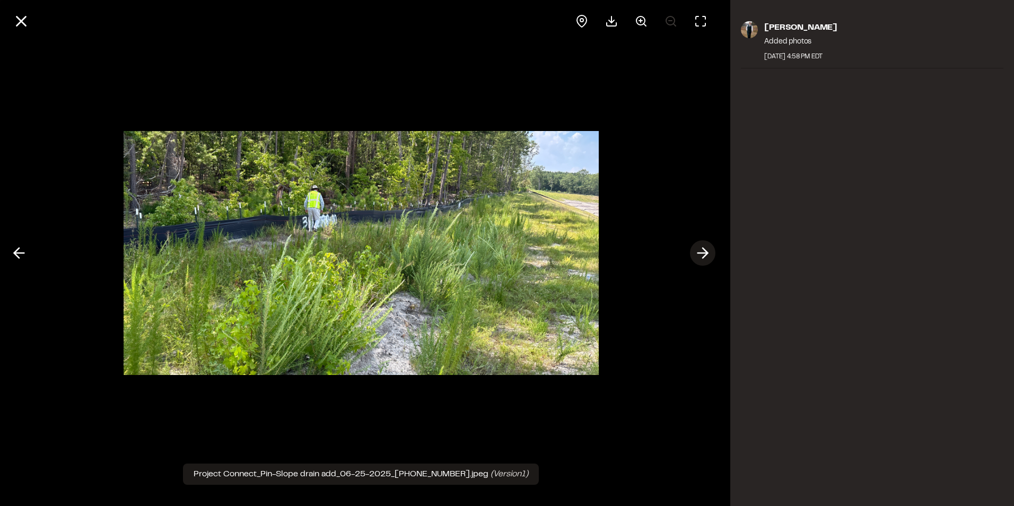
click at [704, 252] on icon at bounding box center [702, 253] width 17 height 18
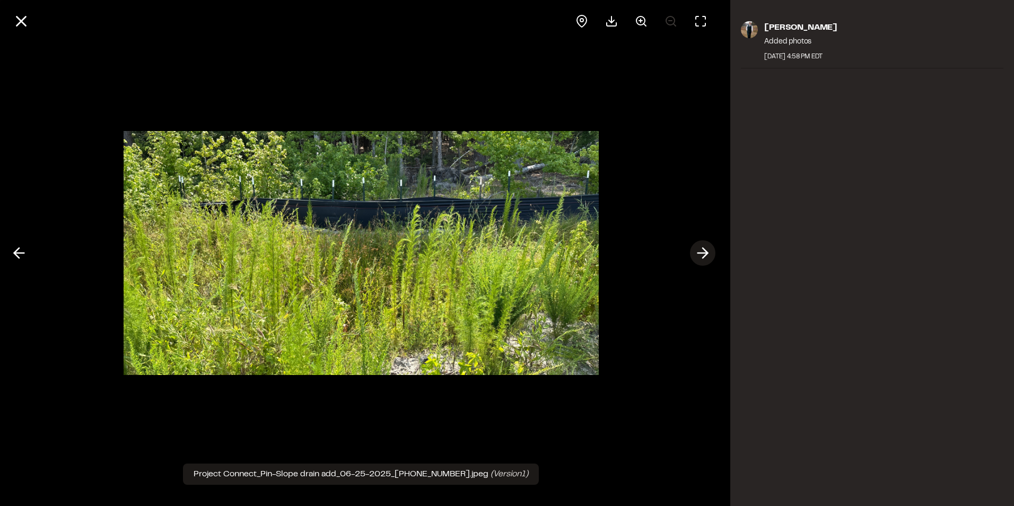
click at [704, 252] on icon at bounding box center [702, 253] width 17 height 18
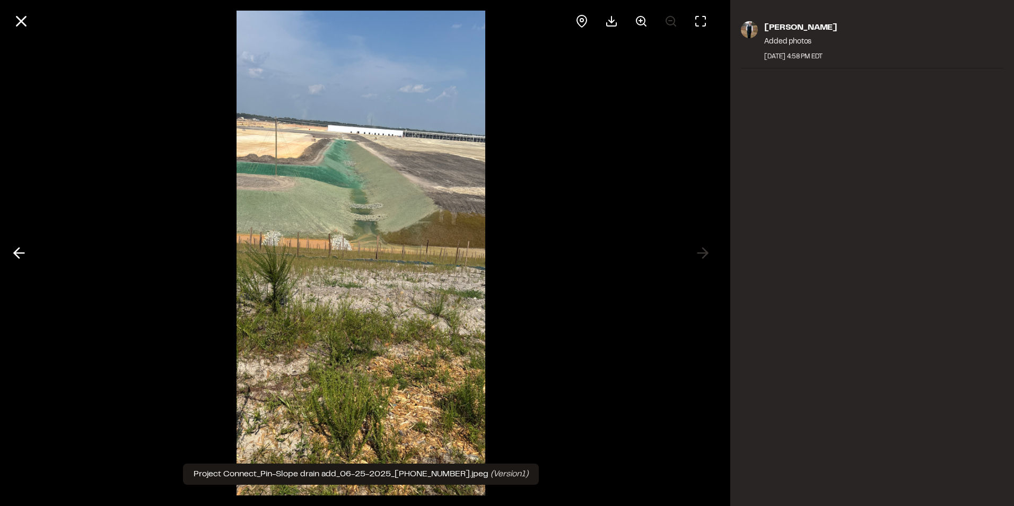
click at [703, 254] on div at bounding box center [361, 253] width 722 height 506
click at [16, 246] on icon at bounding box center [19, 253] width 17 height 18
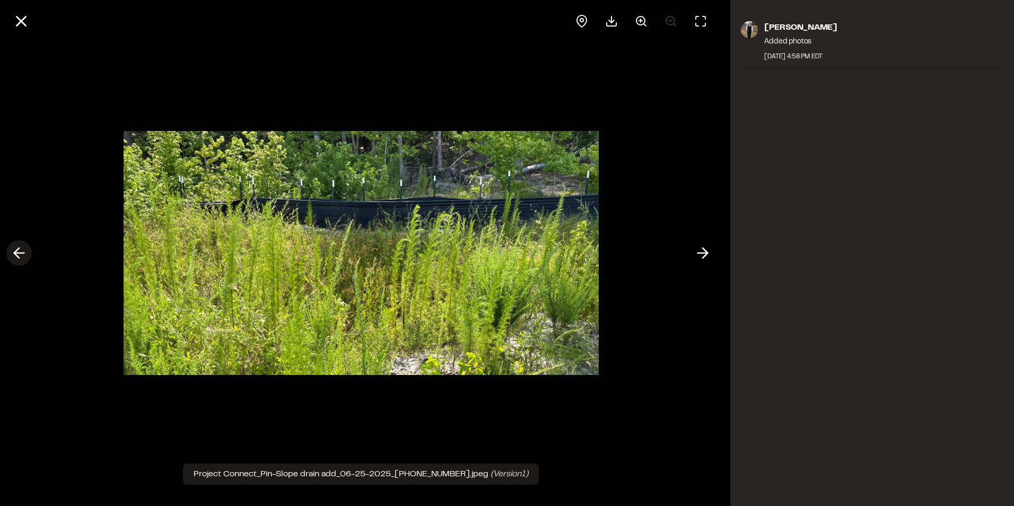
click at [16, 246] on icon at bounding box center [19, 253] width 17 height 18
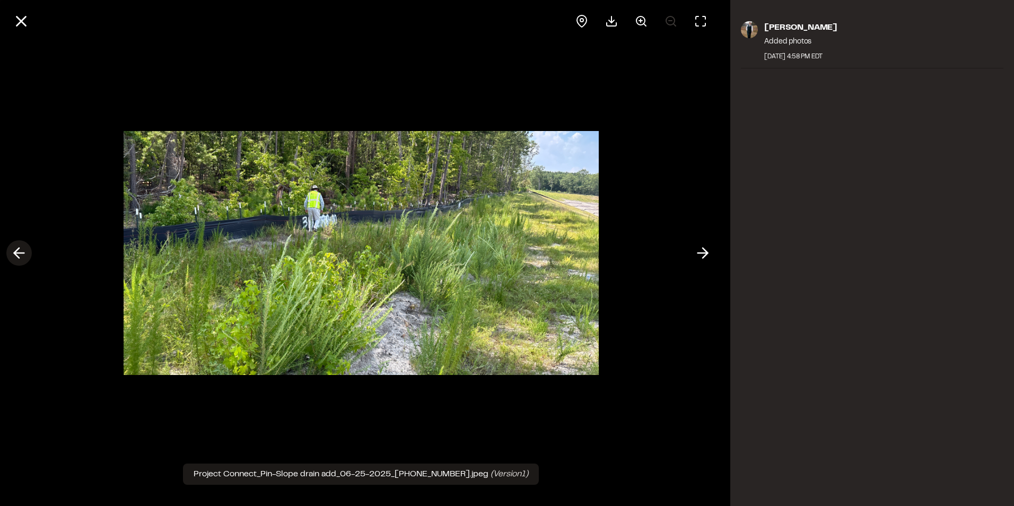
click at [16, 246] on icon at bounding box center [19, 253] width 17 height 18
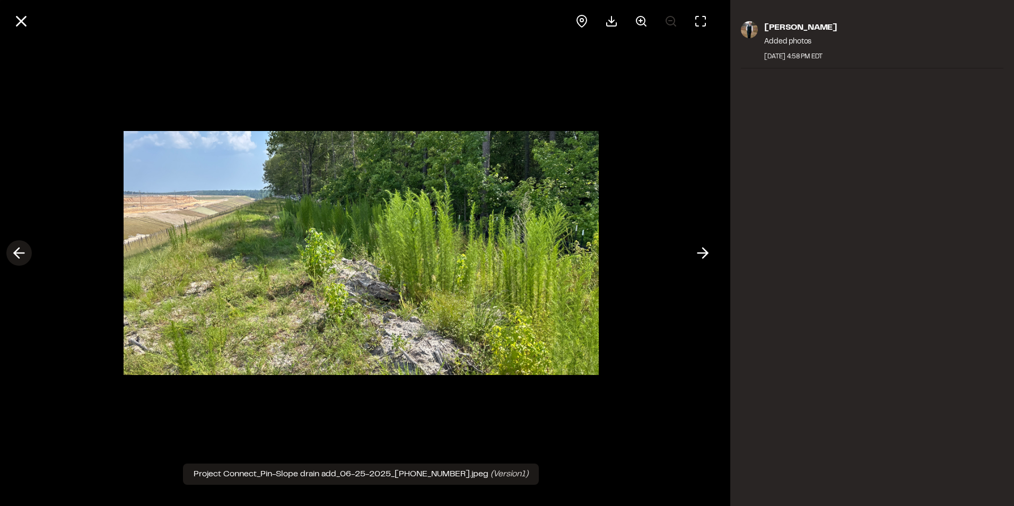
click at [16, 246] on icon at bounding box center [19, 253] width 17 height 18
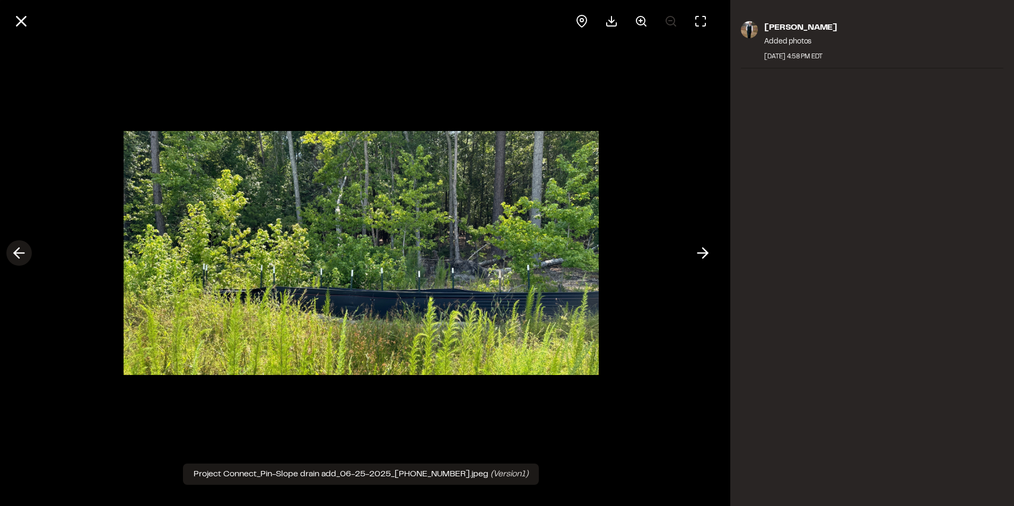
click at [16, 246] on icon at bounding box center [19, 253] width 17 height 18
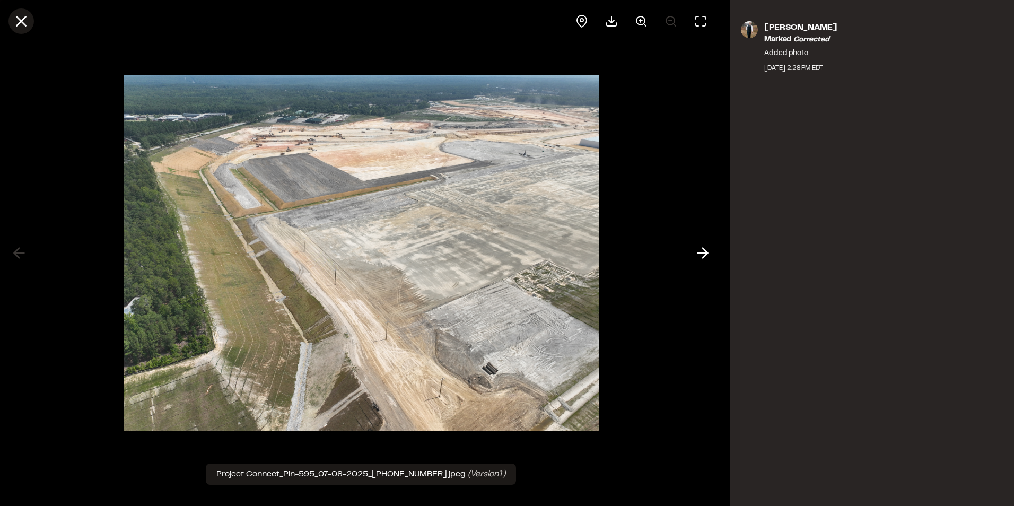
click at [27, 11] on button at bounding box center [20, 20] width 25 height 25
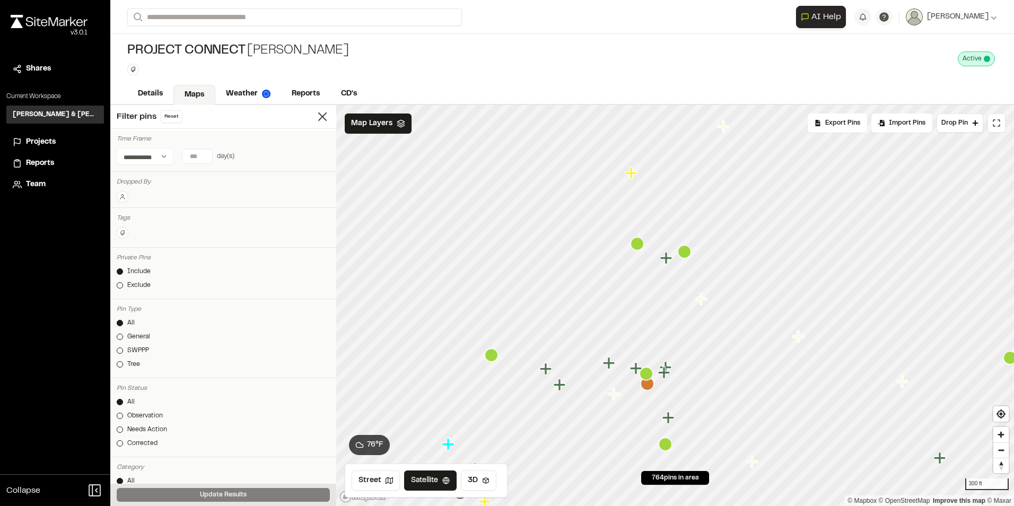
click at [665, 260] on icon "Map marker" at bounding box center [666, 258] width 12 height 12
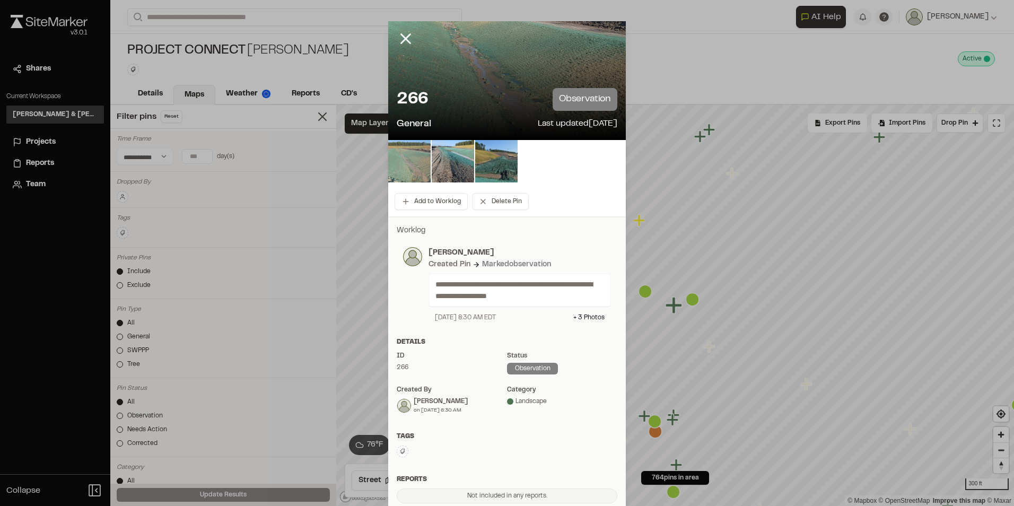
click at [415, 169] on img at bounding box center [409, 161] width 42 height 42
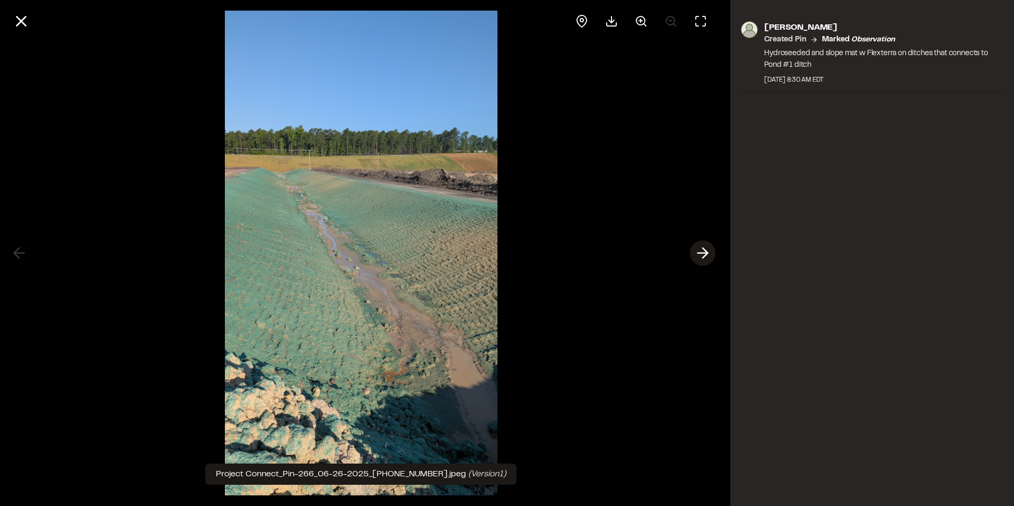
click at [705, 255] on icon at bounding box center [702, 253] width 17 height 18
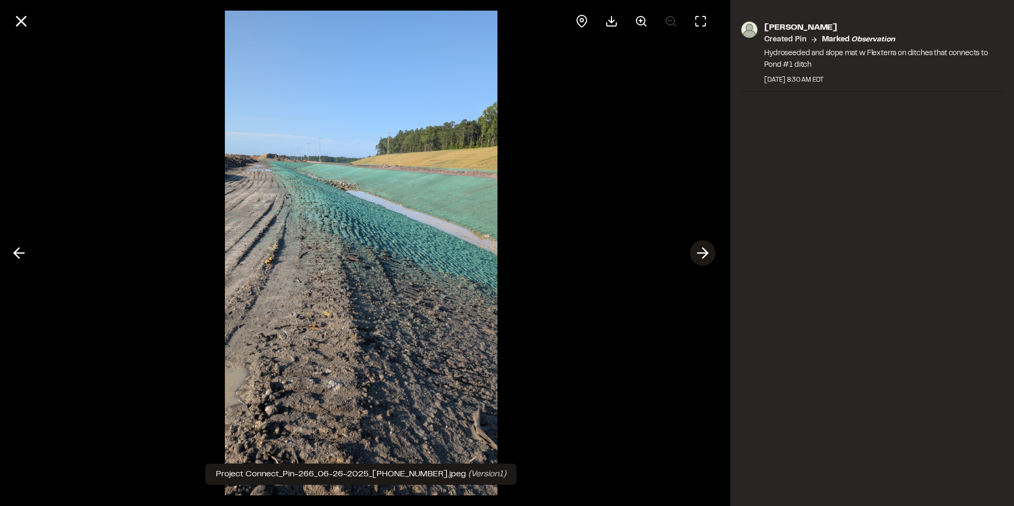
click at [705, 255] on icon at bounding box center [702, 253] width 17 height 18
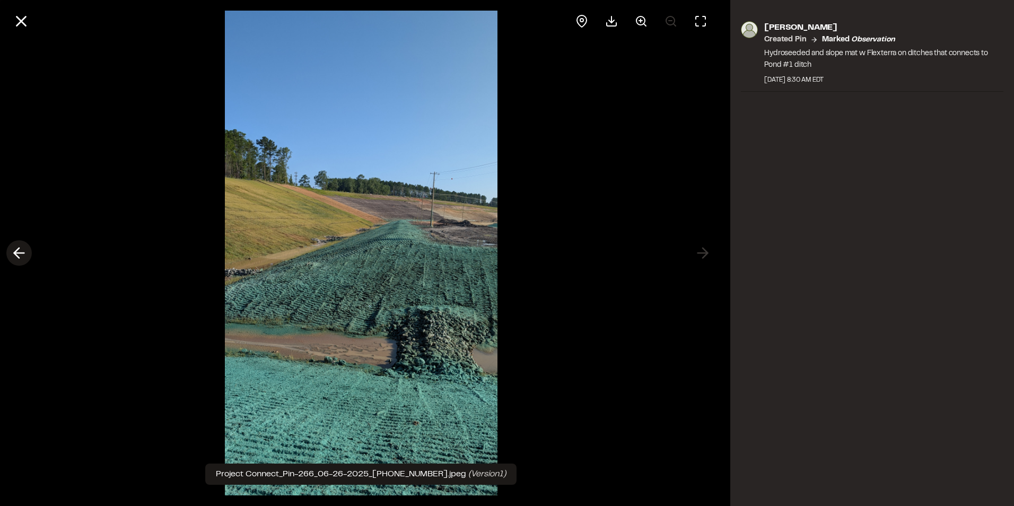
click at [19, 256] on icon at bounding box center [19, 253] width 17 height 18
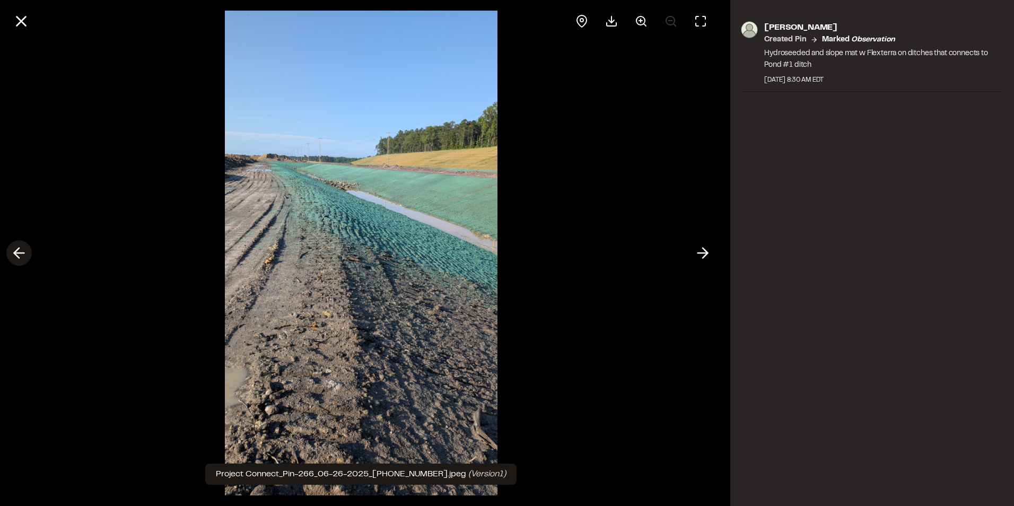
click at [16, 243] on button at bounding box center [18, 252] width 25 height 25
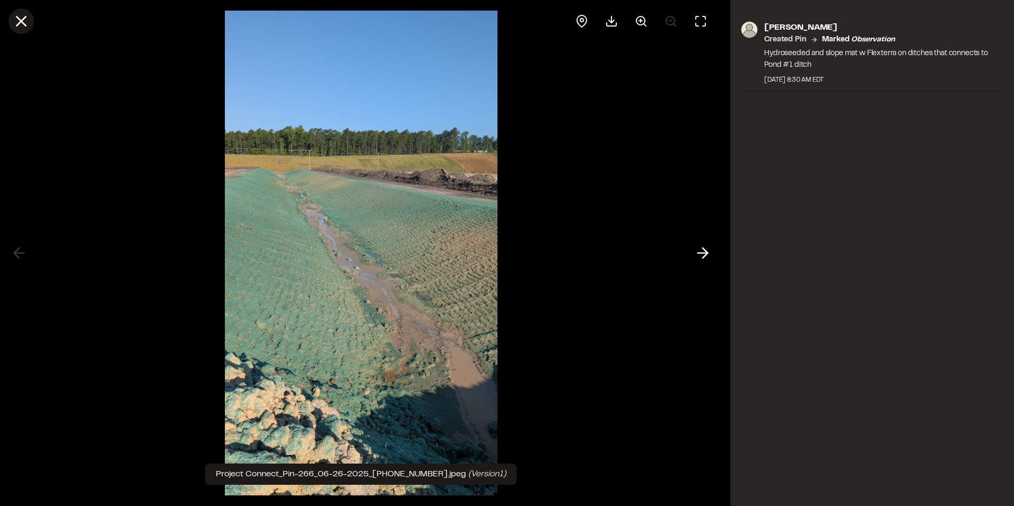
click at [18, 20] on icon at bounding box center [21, 21] width 18 height 18
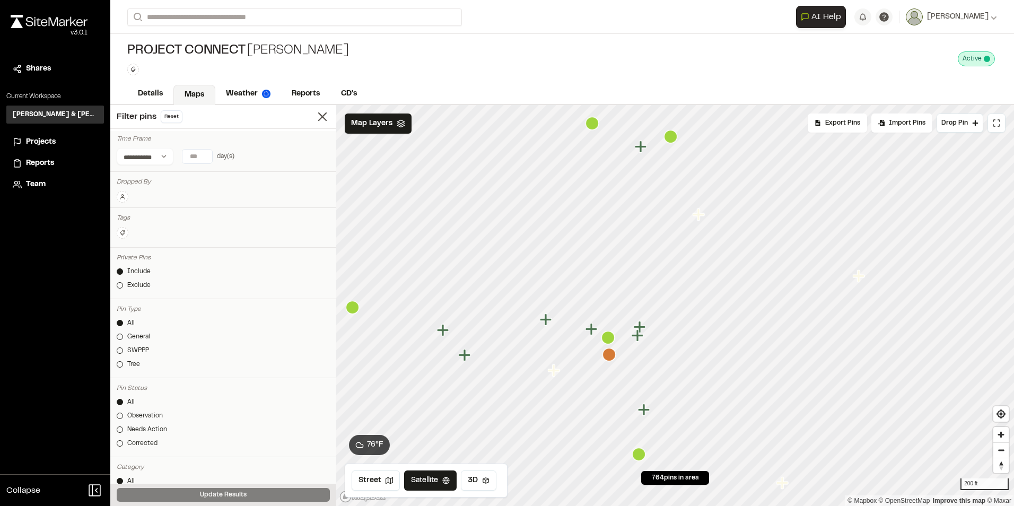
click at [645, 325] on icon "Map marker" at bounding box center [641, 327] width 14 height 14
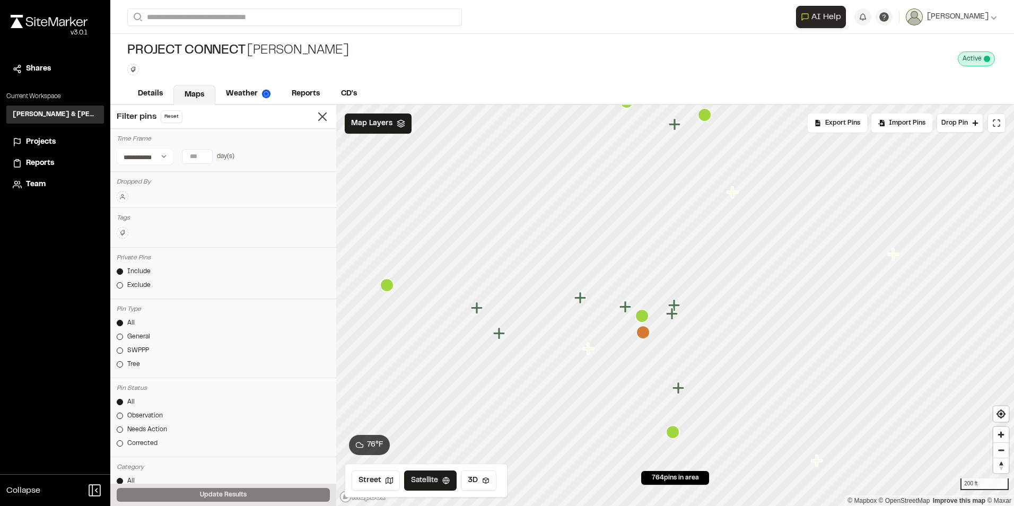
click at [203, 154] on input "*" at bounding box center [197, 157] width 30 height 14
click at [187, 179] on button "30 days" at bounding box center [191, 177] width 33 height 17
click at [196, 160] on input "**" at bounding box center [197, 157] width 30 height 14
type input "*"
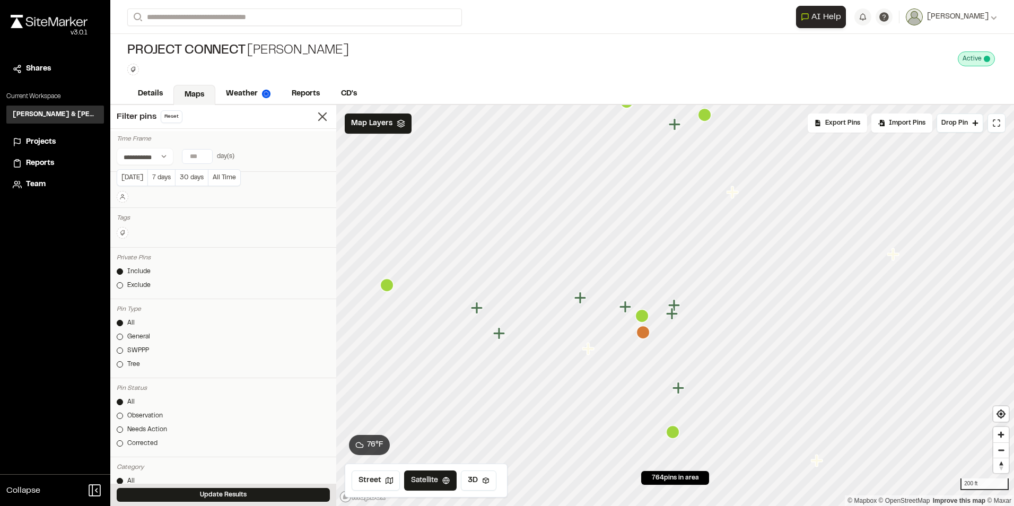
type input "**"
click at [243, 493] on button "Update Results" at bounding box center [223, 495] width 213 height 14
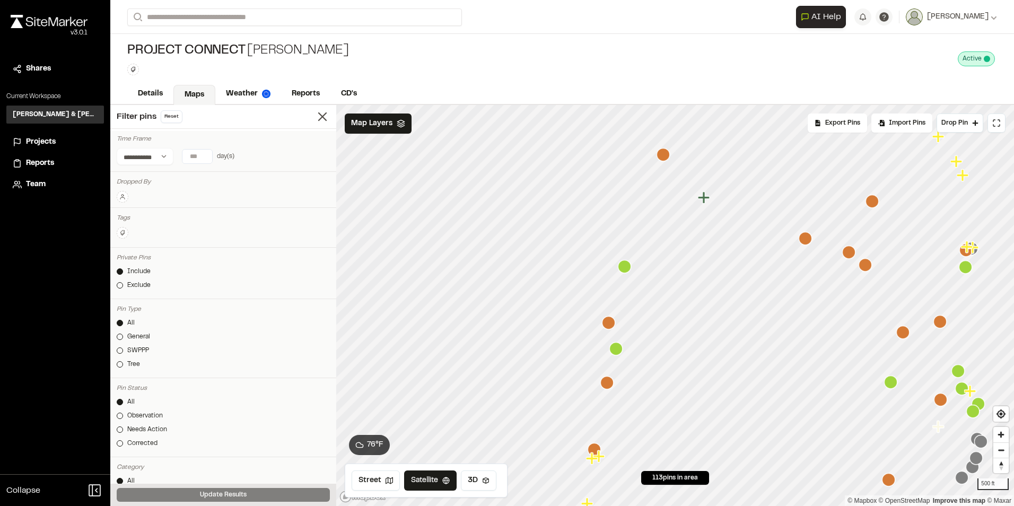
click at [706, 198] on icon "Map marker" at bounding box center [704, 197] width 12 height 12
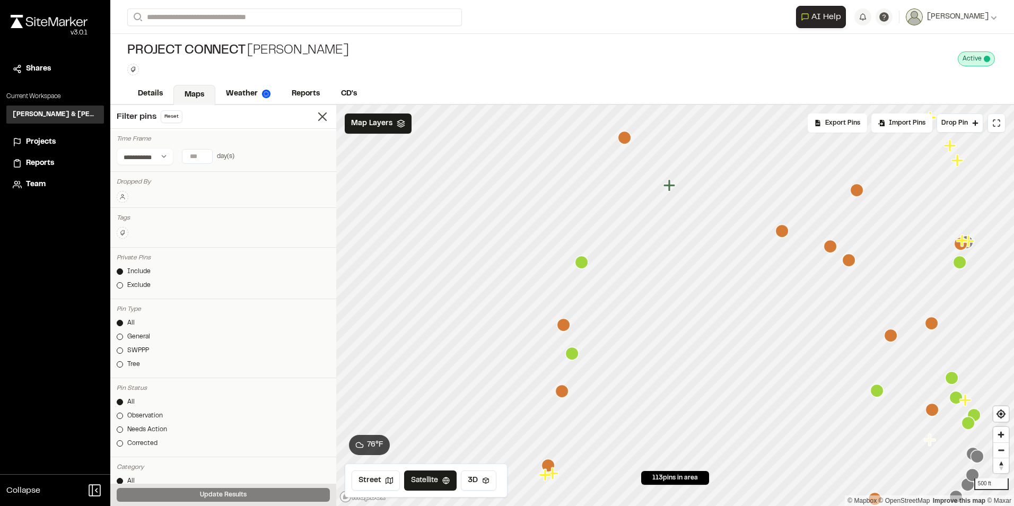
click at [580, 264] on icon "Map marker" at bounding box center [581, 262] width 13 height 13
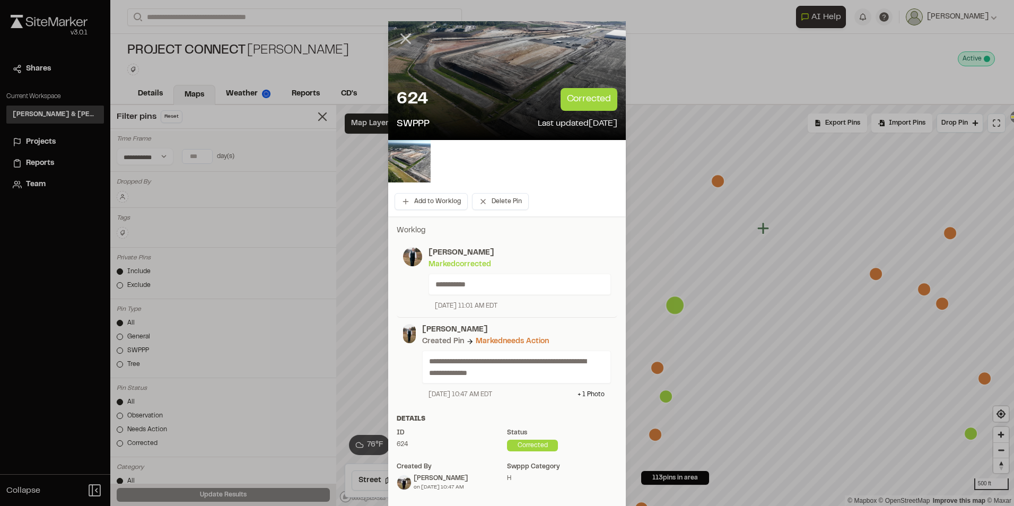
click at [401, 41] on icon at bounding box center [406, 39] width 18 height 18
